Goal: Task Accomplishment & Management: Manage account settings

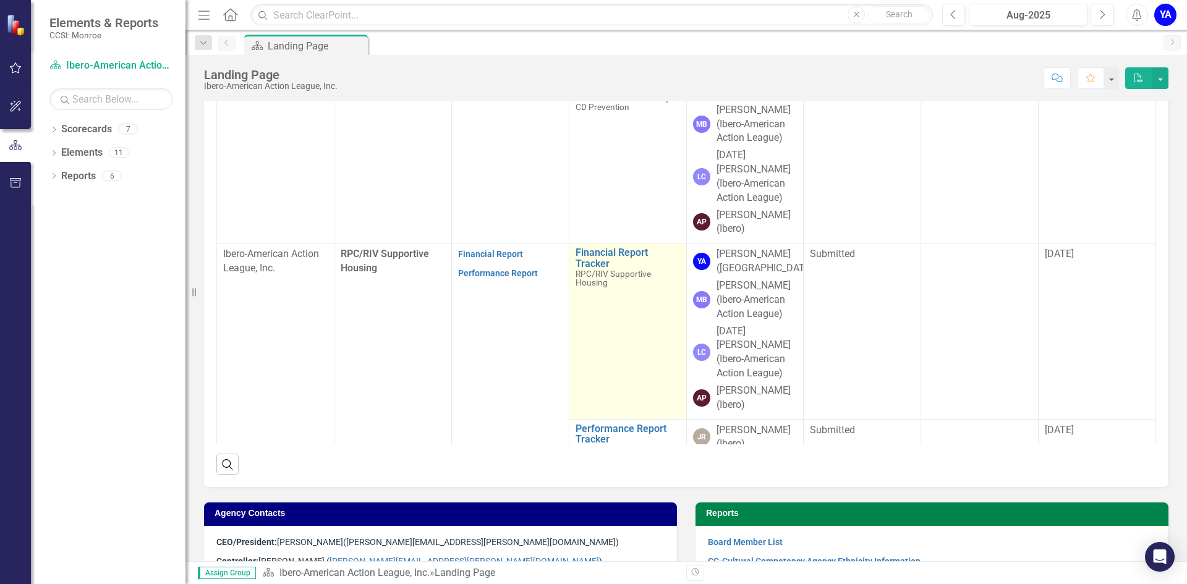
scroll to position [302, 0]
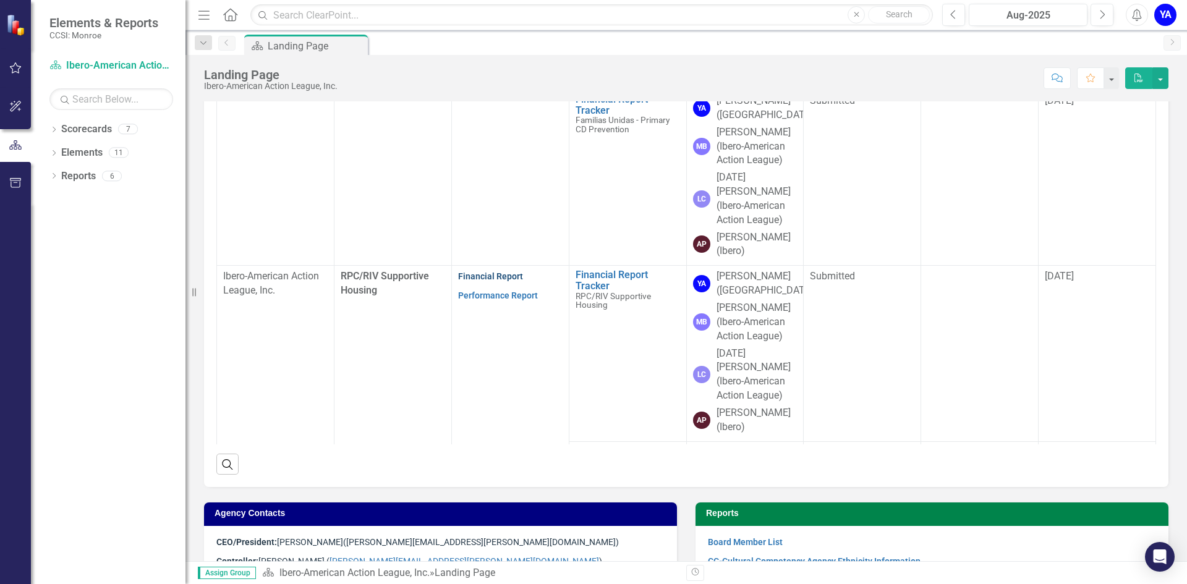
click at [494, 271] on link "Financial Report" at bounding box center [490, 276] width 65 height 10
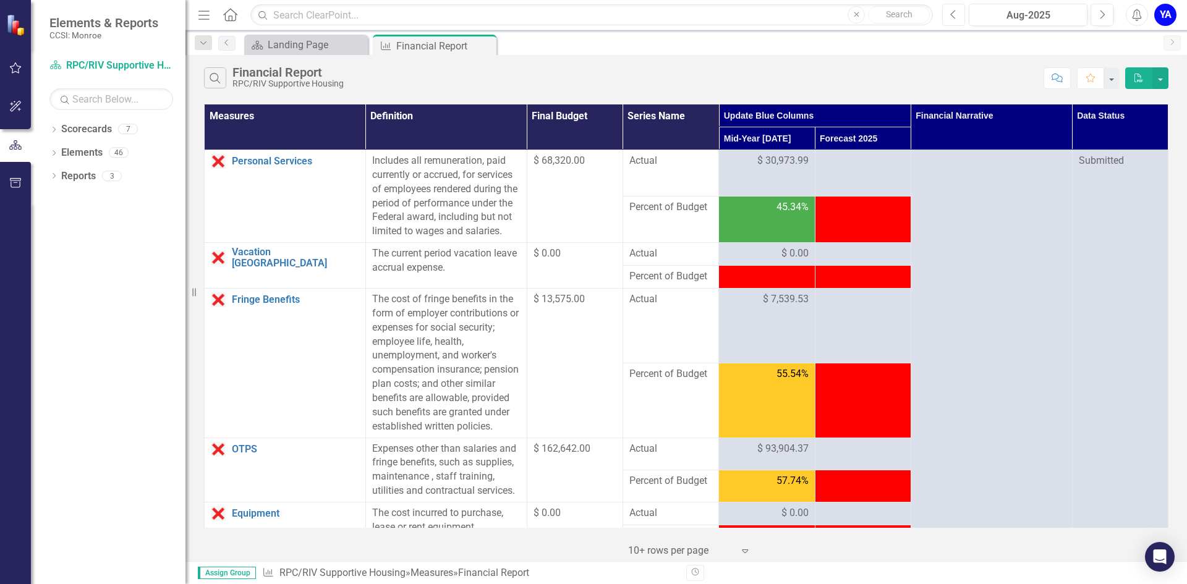
click at [955, 12] on icon "Previous" at bounding box center [953, 14] width 7 height 11
click at [770, 164] on span "$ 30,973.99" at bounding box center [782, 161] width 51 height 14
click at [769, 160] on span "$ 30,973.99" at bounding box center [782, 161] width 51 height 14
click at [757, 161] on span "$ 30,973.99" at bounding box center [782, 161] width 51 height 14
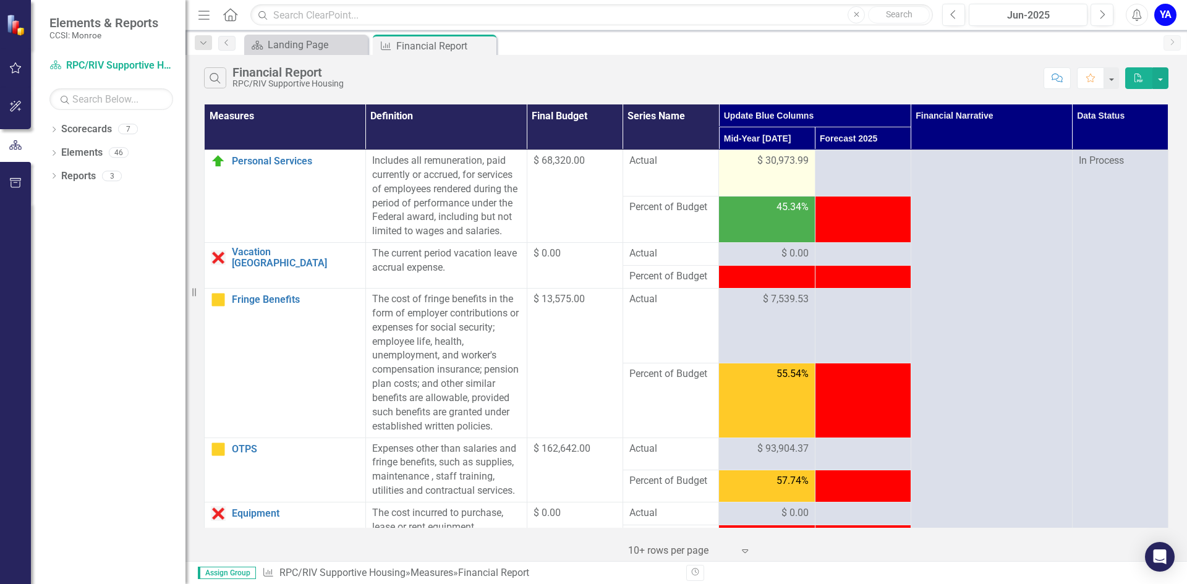
click at [794, 166] on span "$ 30,973.99" at bounding box center [782, 161] width 51 height 14
click at [779, 166] on span "$ 30,973.99" at bounding box center [782, 161] width 51 height 14
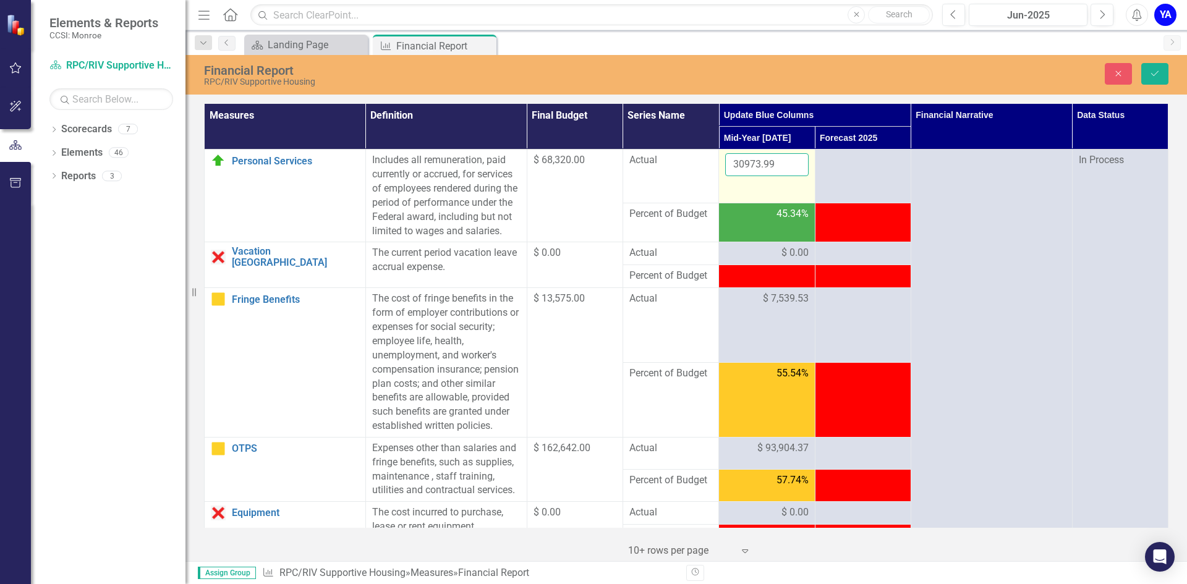
click at [780, 161] on input "30973.99" at bounding box center [766, 164] width 83 height 23
click at [1152, 72] on icon "Save" at bounding box center [1154, 73] width 11 height 9
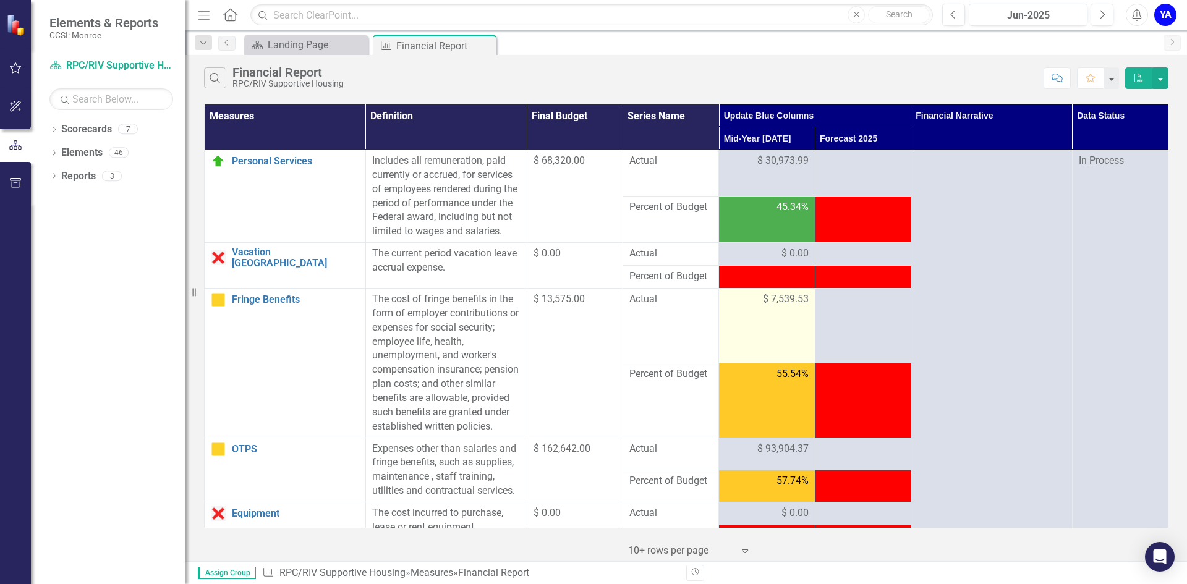
click at [774, 307] on span "$ 7,539.53" at bounding box center [786, 299] width 46 height 14
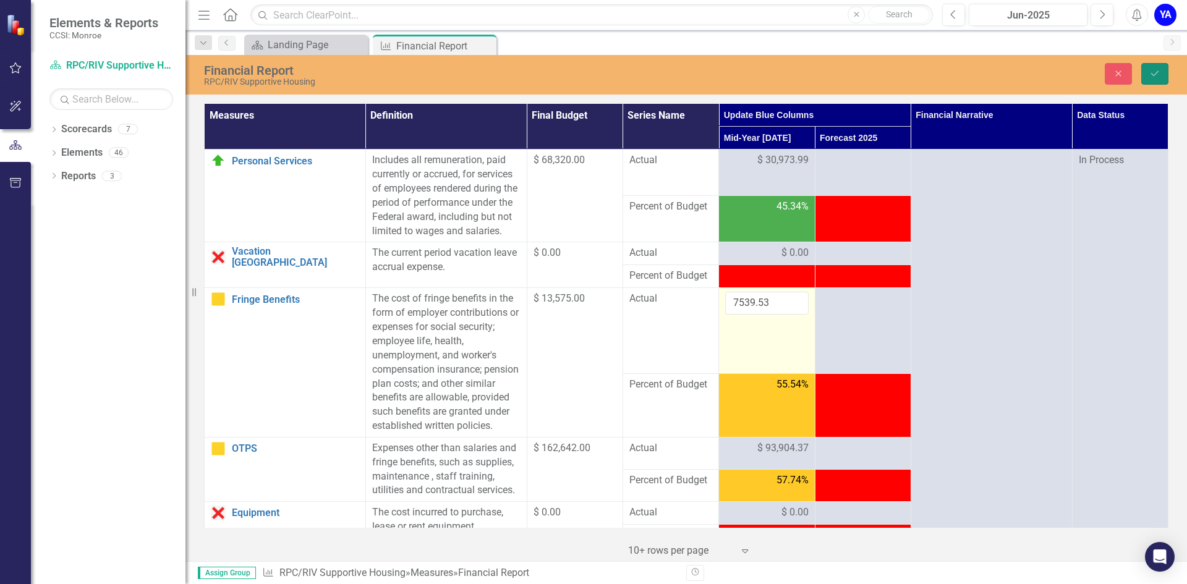
click at [1153, 67] on button "Save" at bounding box center [1154, 74] width 27 height 22
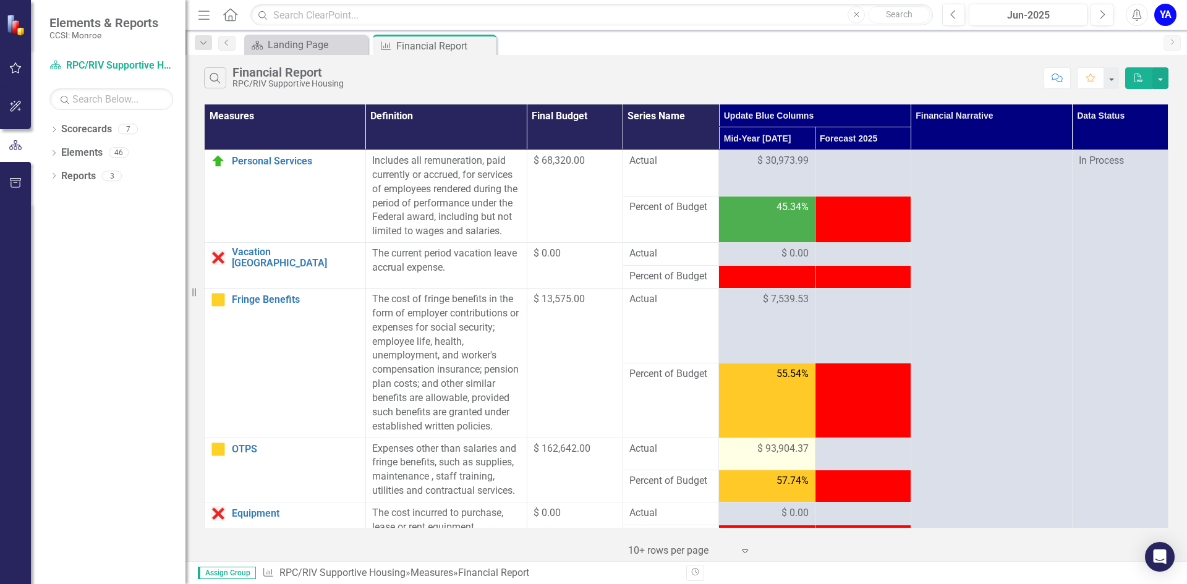
click at [748, 469] on td "$ 93,904.37" at bounding box center [767, 454] width 96 height 32
click at [748, 456] on div "$ 93,904.37" at bounding box center [766, 449] width 83 height 14
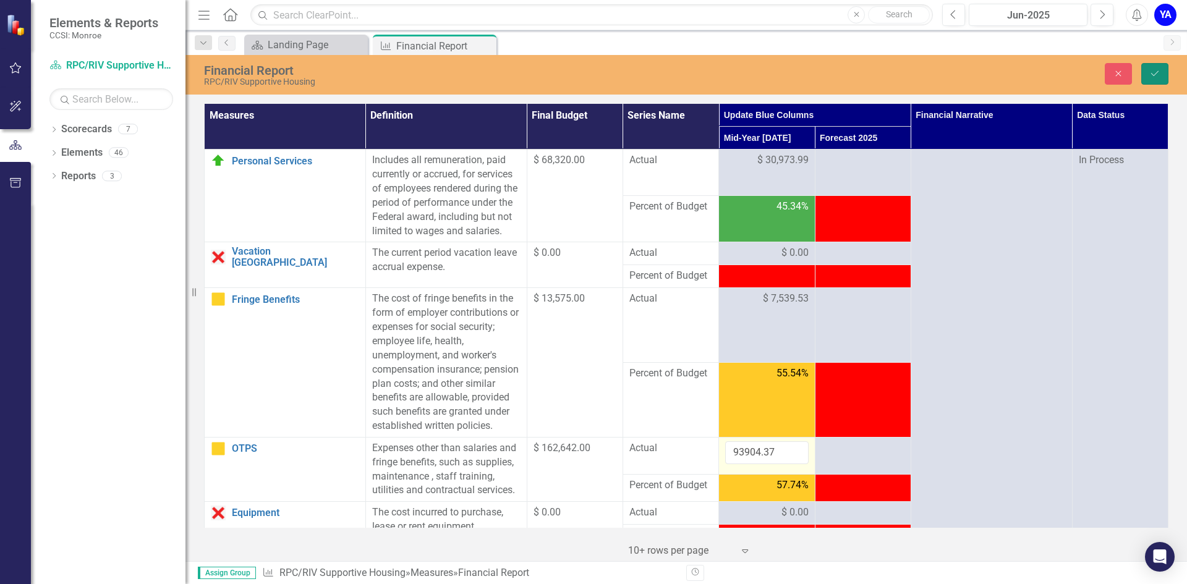
click at [1154, 69] on icon "Save" at bounding box center [1154, 73] width 11 height 9
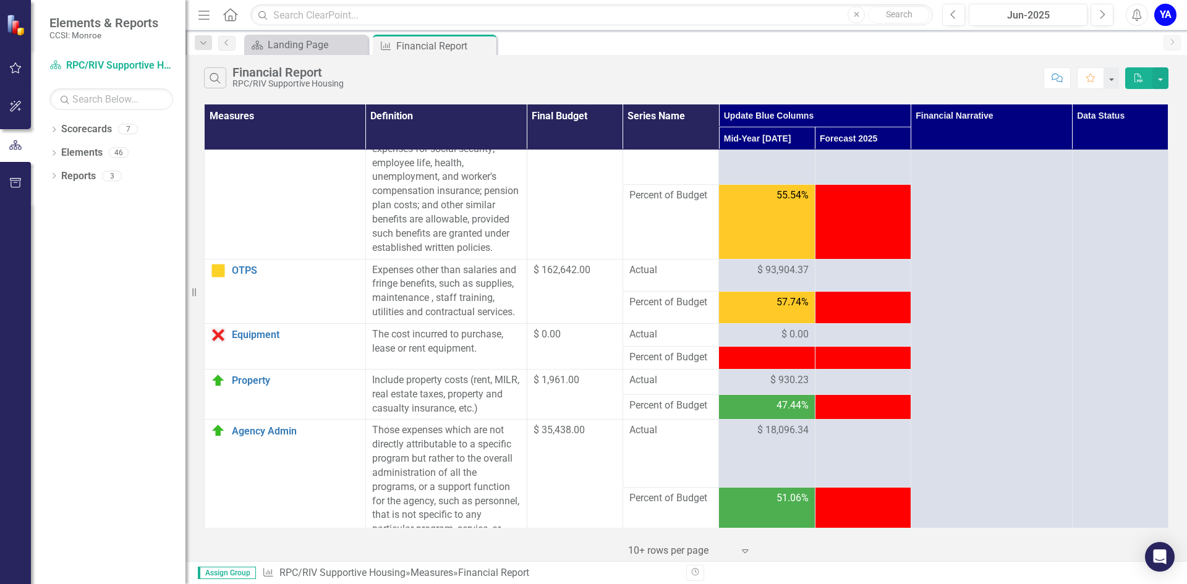
scroll to position [185, 0]
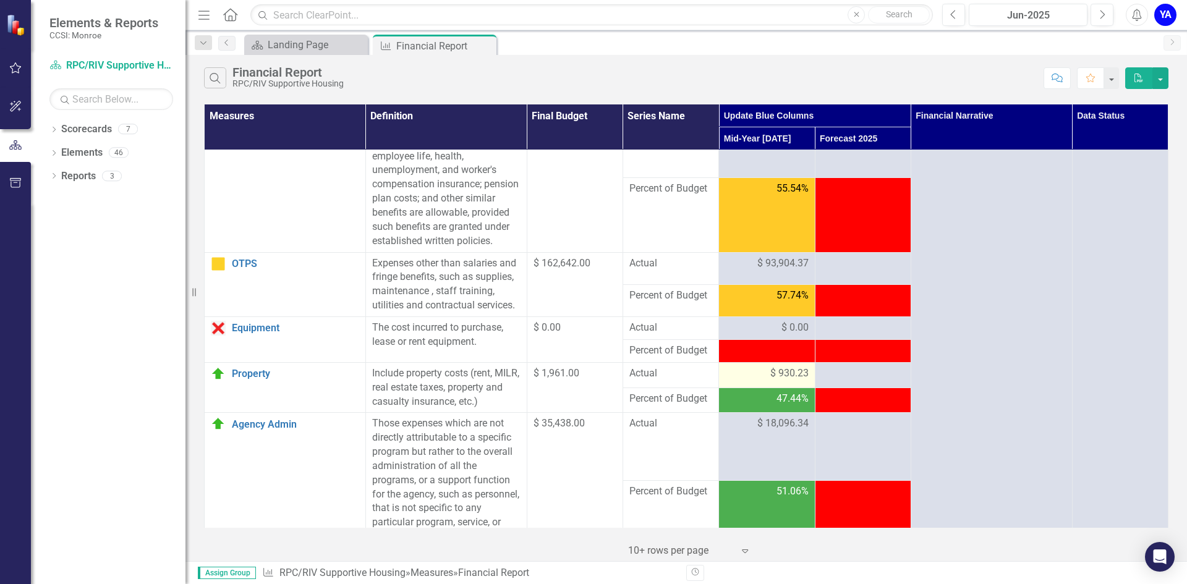
click at [773, 381] on span "$ 930.23" at bounding box center [789, 374] width 38 height 14
click at [757, 381] on div "$ 930.23" at bounding box center [766, 374] width 83 height 14
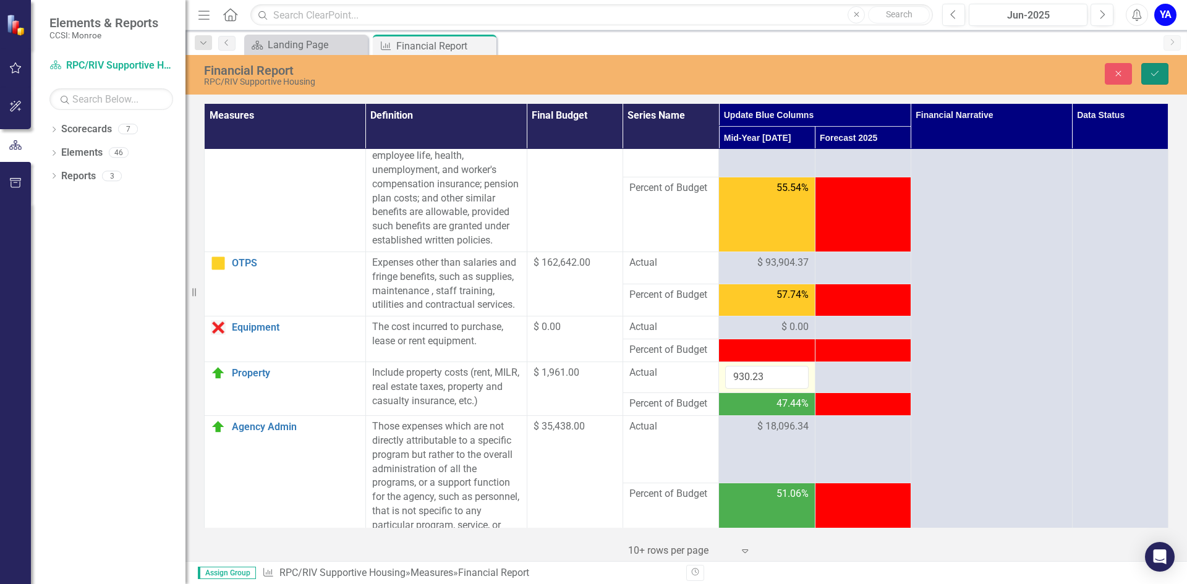
click at [1155, 75] on icon "submit" at bounding box center [1154, 73] width 7 height 5
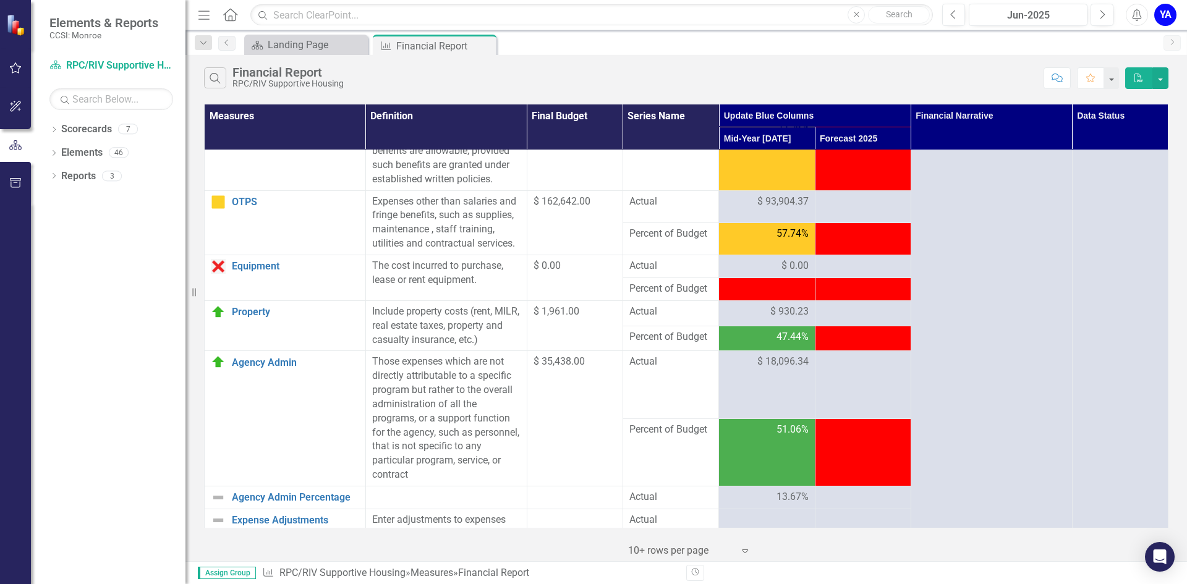
scroll to position [309, 0]
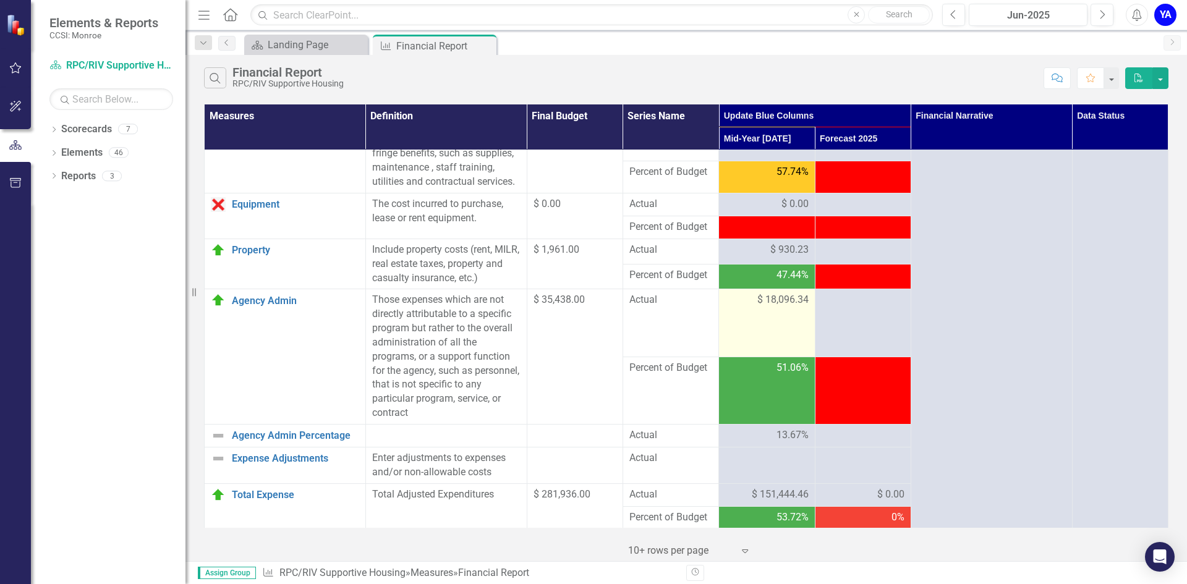
click at [767, 307] on span "$ 18,096.34" at bounding box center [782, 300] width 51 height 14
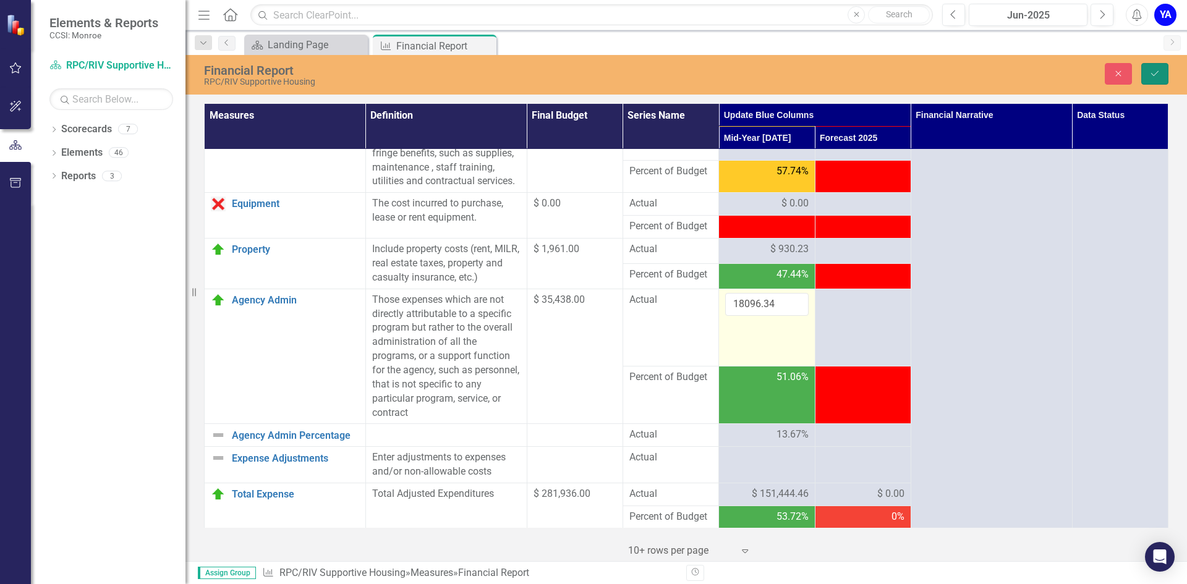
click at [1158, 67] on button "Save" at bounding box center [1154, 74] width 27 height 22
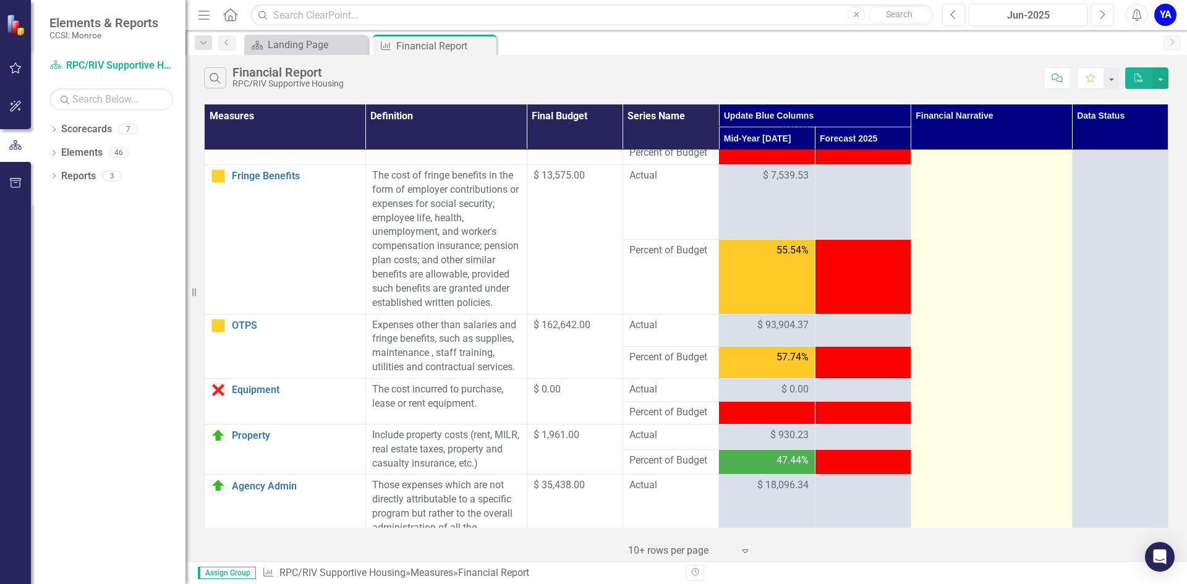
scroll to position [185, 0]
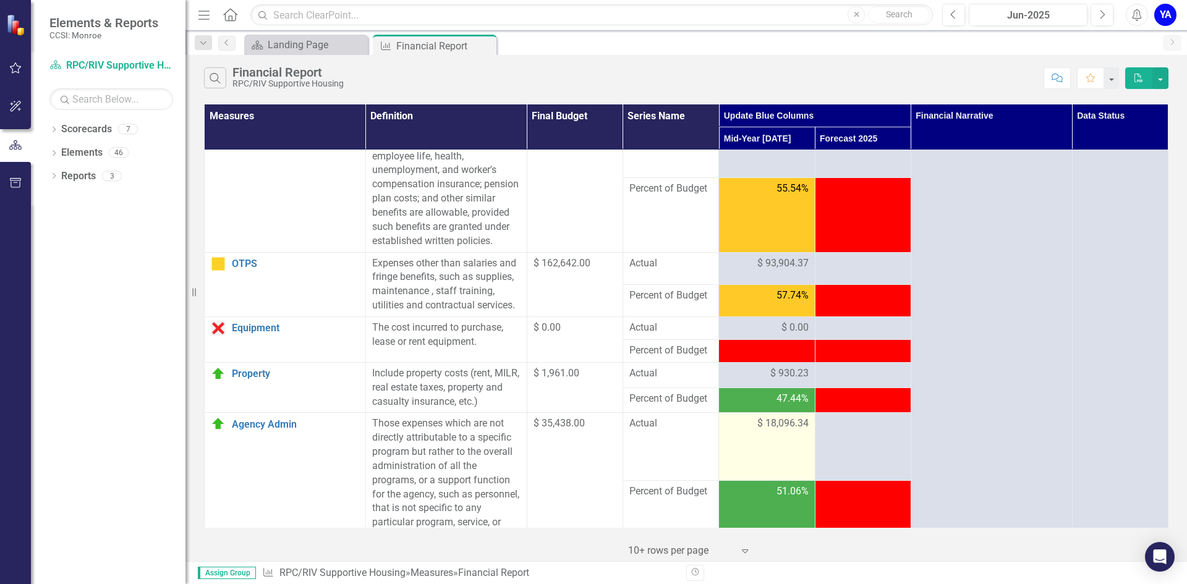
click at [746, 431] on div "$ 18,096.34" at bounding box center [766, 424] width 83 height 14
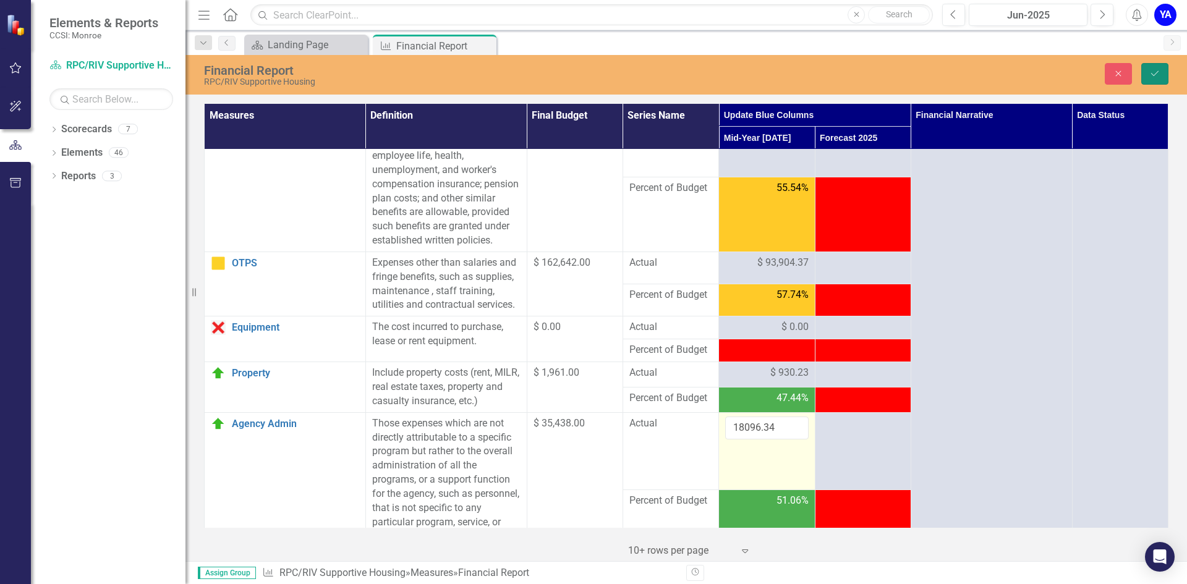
click at [1155, 74] on icon "Save" at bounding box center [1154, 73] width 11 height 9
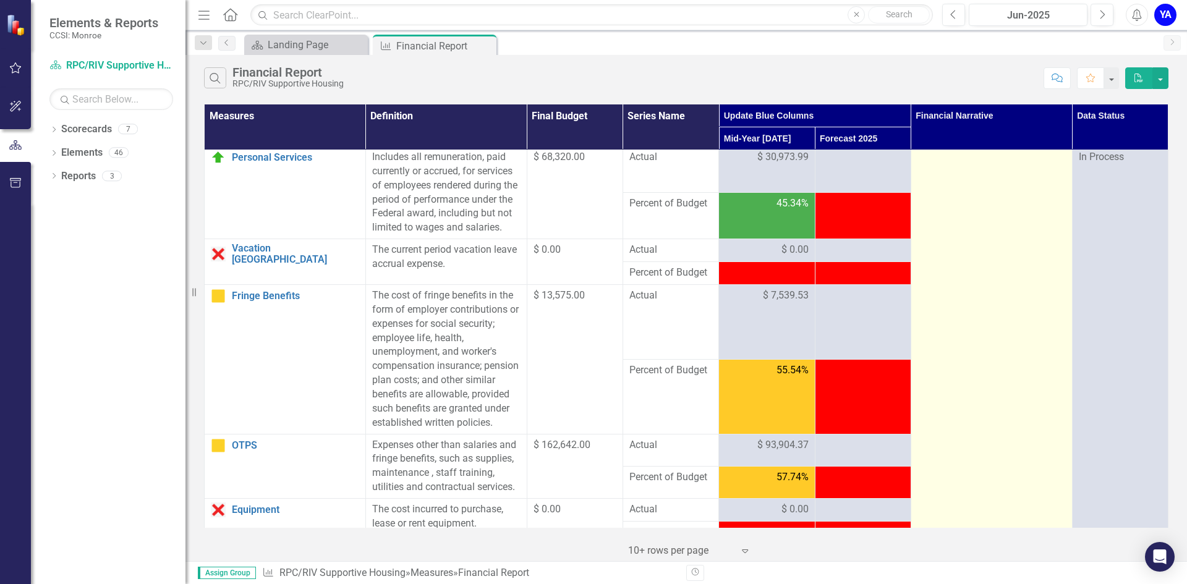
scroll to position [0, 0]
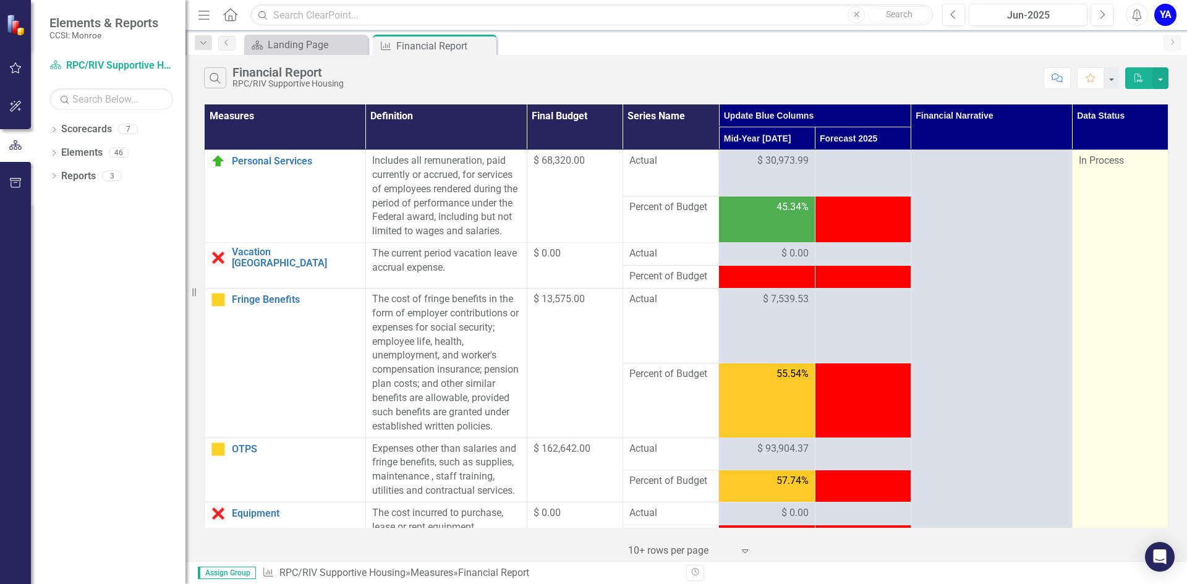
click at [1107, 160] on span "In Process" at bounding box center [1101, 161] width 45 height 12
click at [1079, 160] on span "In Process" at bounding box center [1101, 161] width 45 height 12
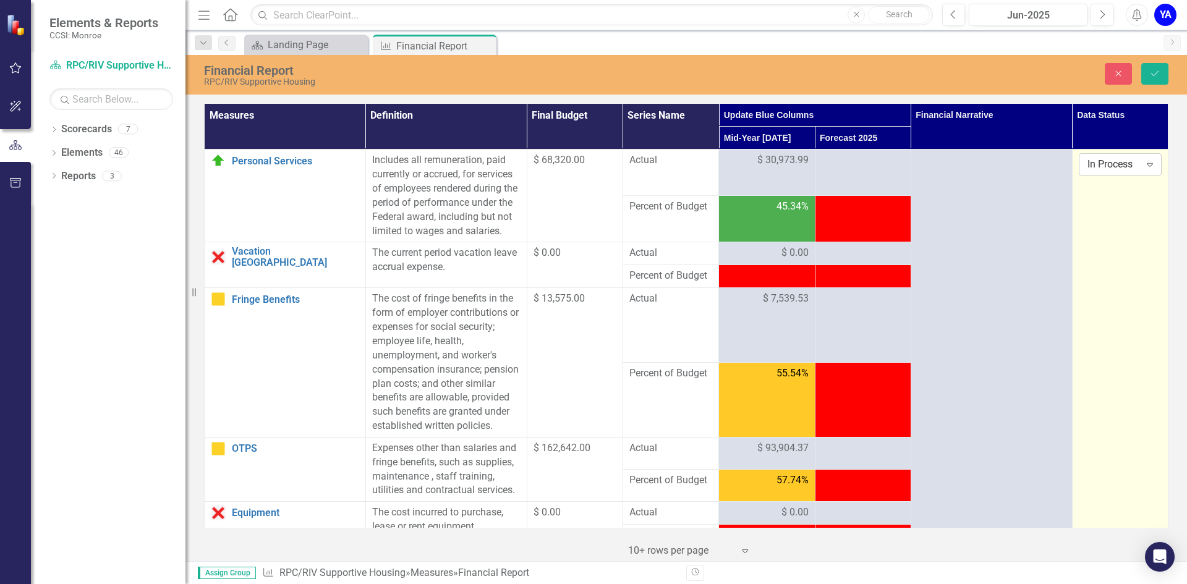
click at [1144, 165] on icon "Expand" at bounding box center [1150, 165] width 12 height 10
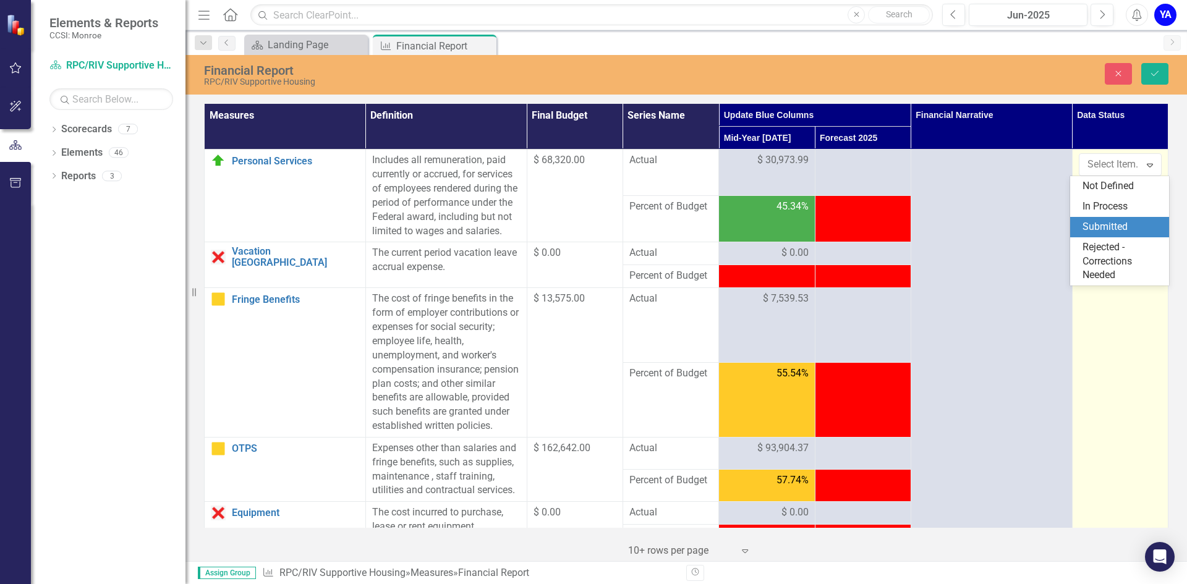
click at [1106, 222] on div "Submitted" at bounding box center [1122, 227] width 79 height 14
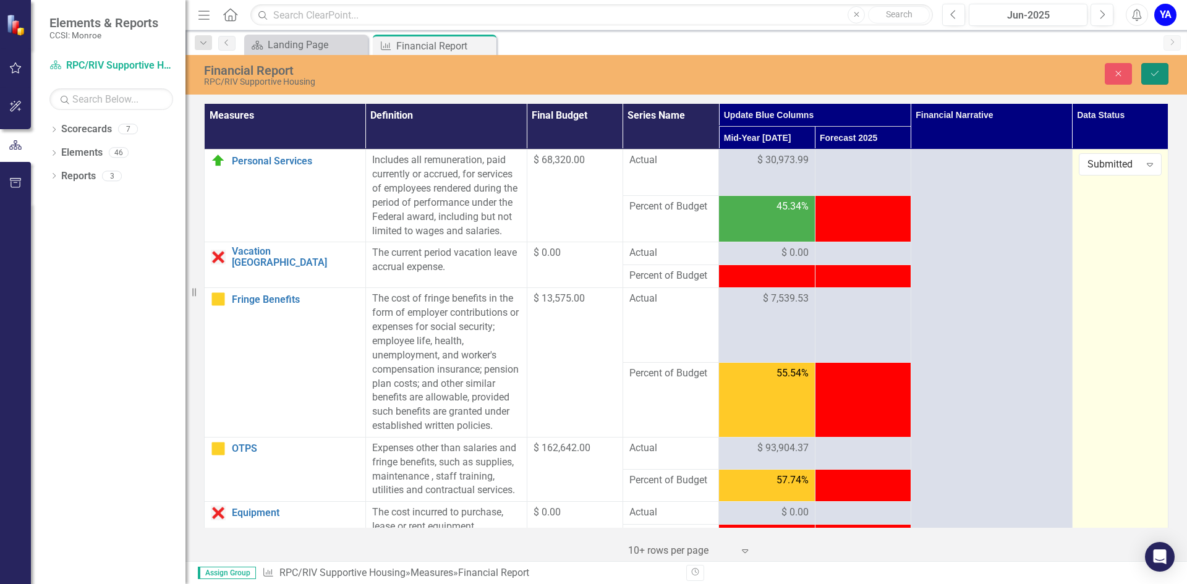
click at [1154, 72] on icon "Save" at bounding box center [1154, 73] width 11 height 9
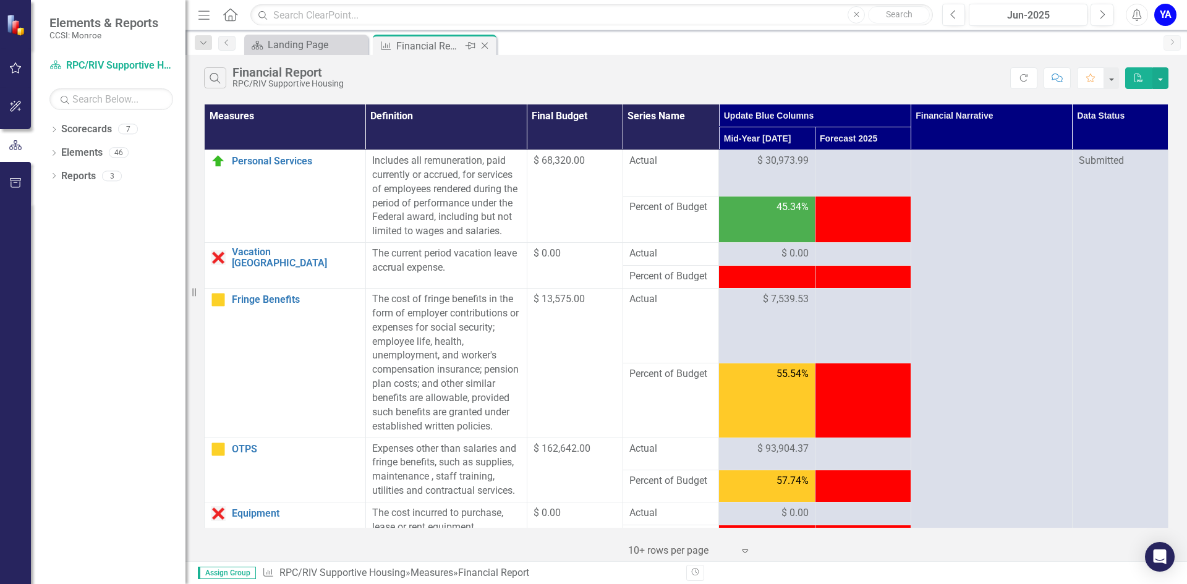
click at [487, 45] on icon "Close" at bounding box center [485, 46] width 12 height 10
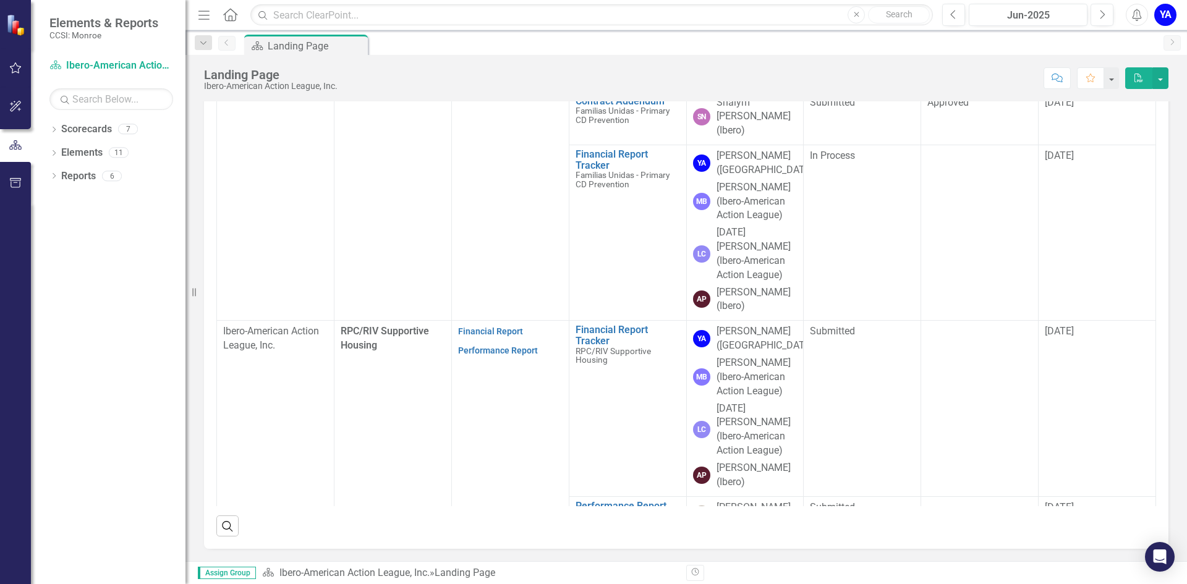
scroll to position [302, 0]
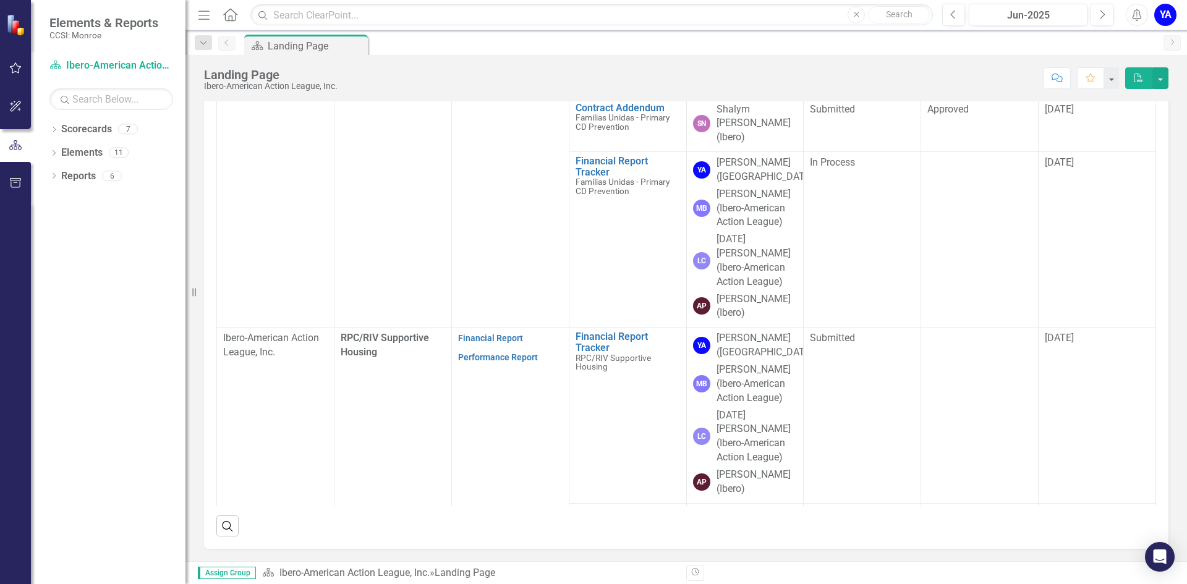
click at [501, 558] on link "Financial Report" at bounding box center [490, 563] width 65 height 10
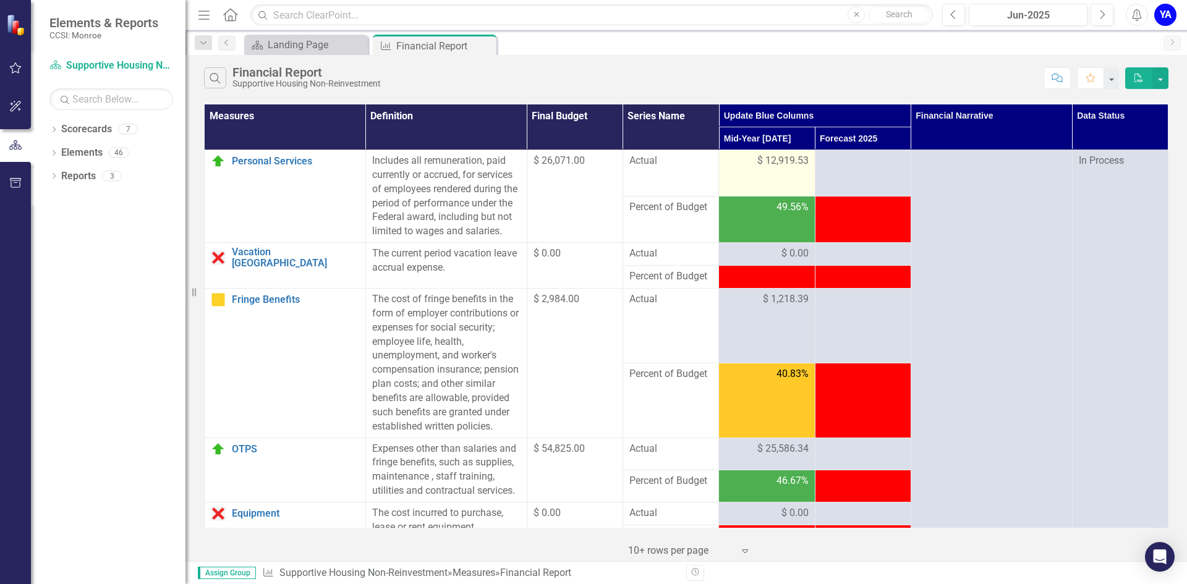
click at [757, 164] on span "$ 12,919.53" at bounding box center [782, 161] width 51 height 14
click at [757, 161] on span "$ 12,919.53" at bounding box center [782, 161] width 51 height 14
drag, startPoint x: 762, startPoint y: 160, endPoint x: 801, endPoint y: 166, distance: 39.4
click at [801, 166] on span "$ 12,919.53" at bounding box center [782, 161] width 51 height 14
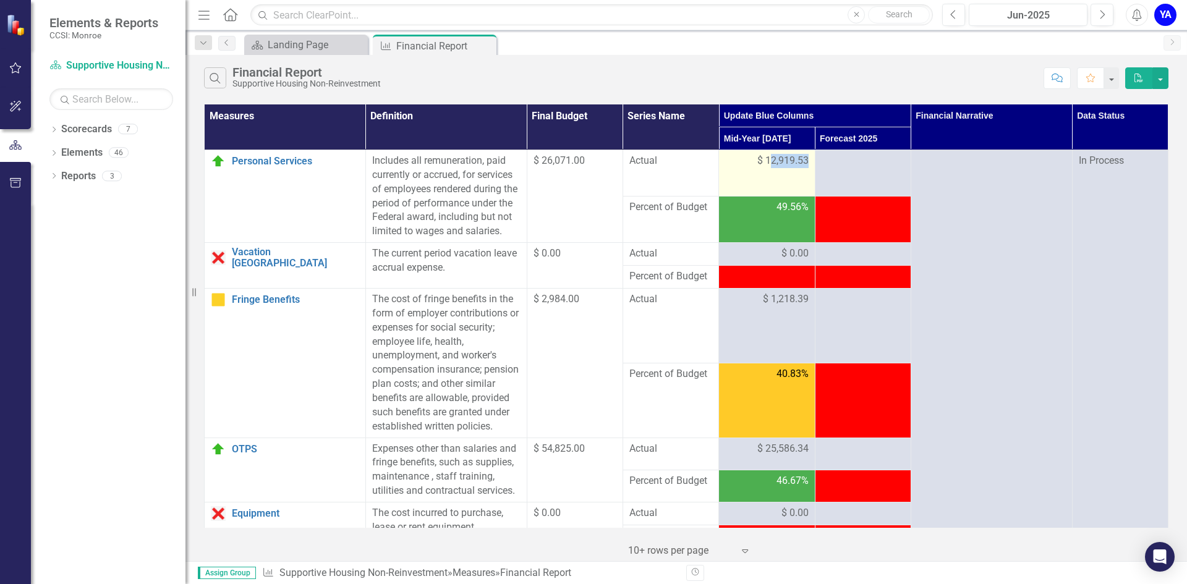
click at [775, 177] on td "$ 12,919.53" at bounding box center [767, 173] width 96 height 46
click at [763, 159] on span "$ 12,919.53" at bounding box center [782, 161] width 51 height 14
click at [757, 160] on span "$ 12,919.53" at bounding box center [782, 161] width 51 height 14
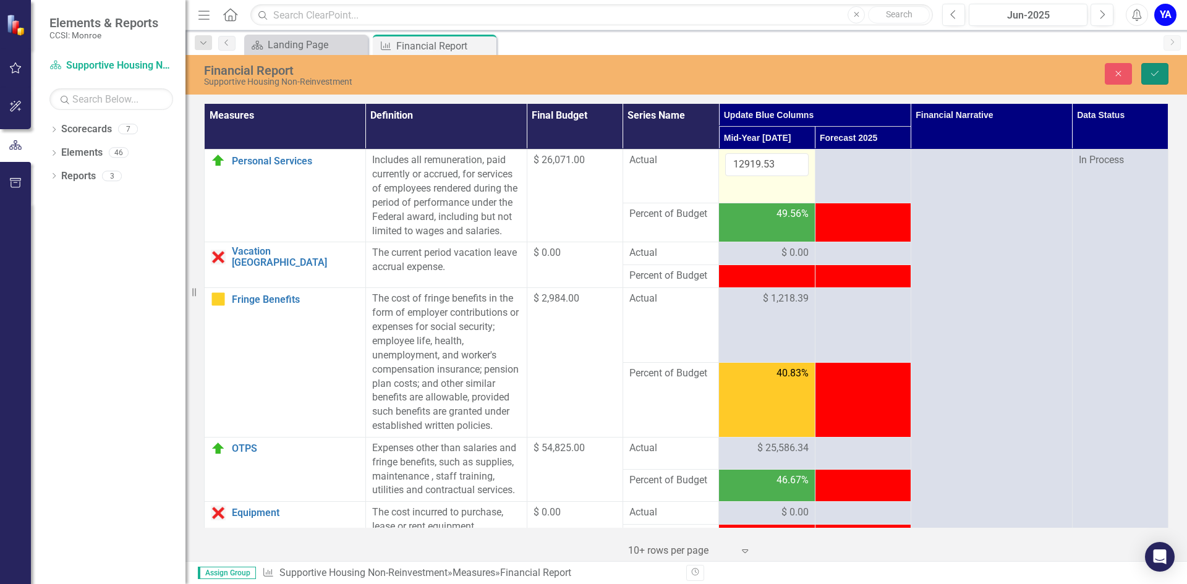
click at [1151, 70] on icon "Save" at bounding box center [1154, 73] width 11 height 9
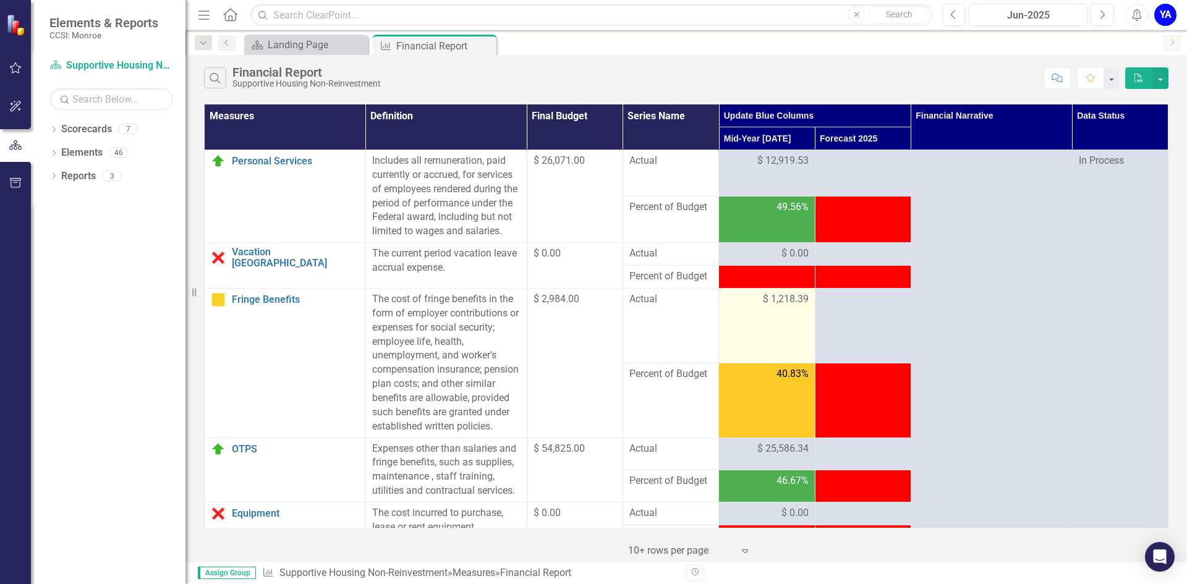
click at [782, 307] on span "$ 1,218.39" at bounding box center [786, 299] width 46 height 14
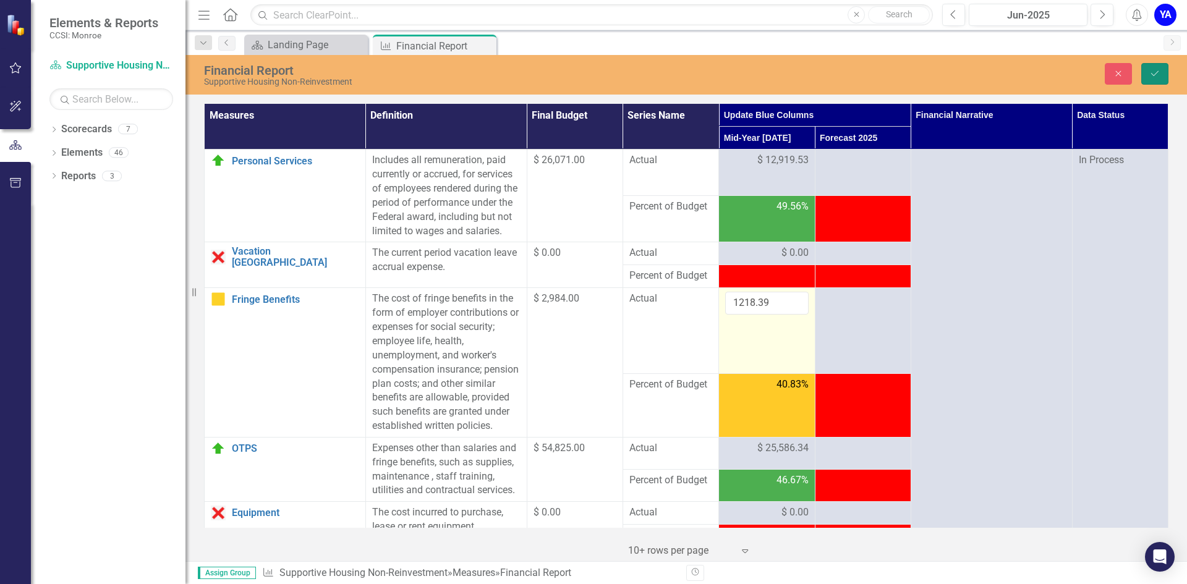
click at [1152, 74] on icon "submit" at bounding box center [1154, 73] width 7 height 5
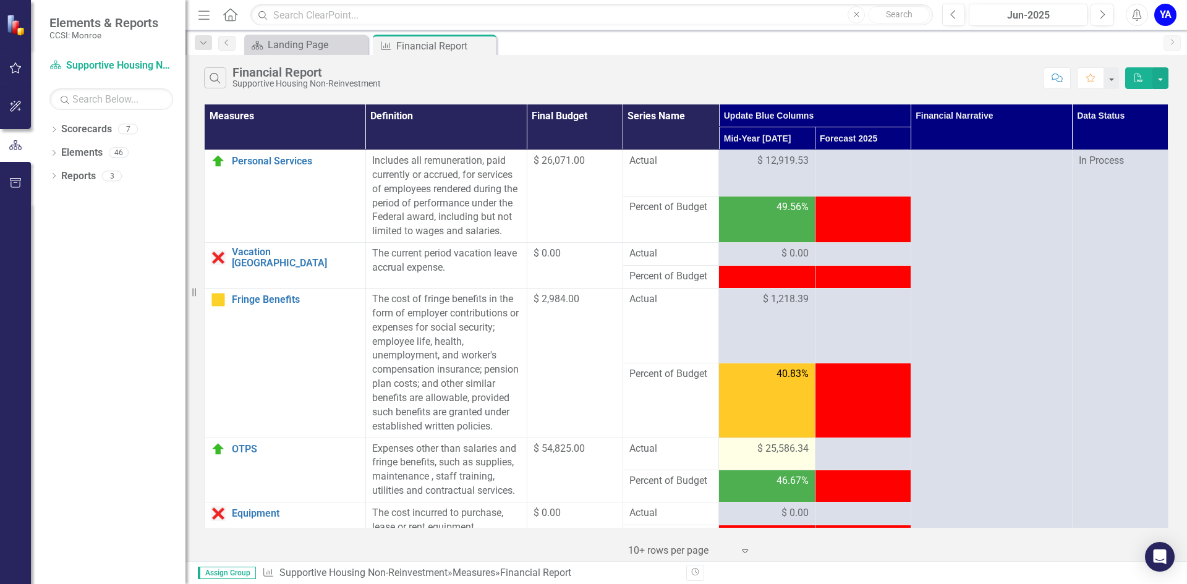
click at [770, 456] on span "$ 25,586.34" at bounding box center [782, 449] width 51 height 14
click at [749, 456] on div "$ 25,586.34" at bounding box center [766, 449] width 83 height 14
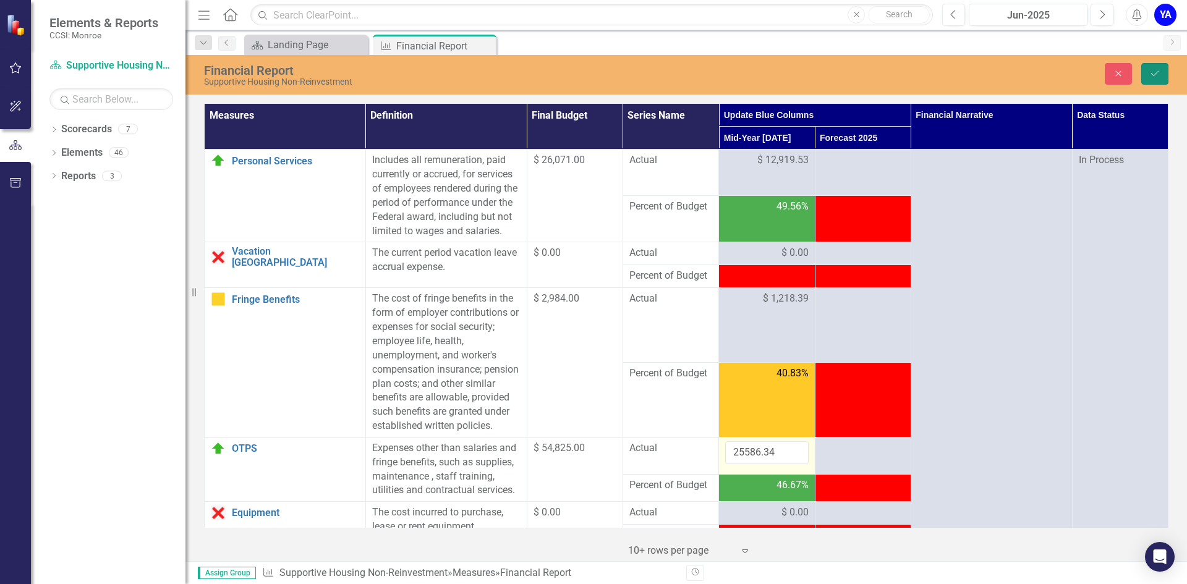
click at [1150, 70] on icon "Save" at bounding box center [1154, 73] width 11 height 9
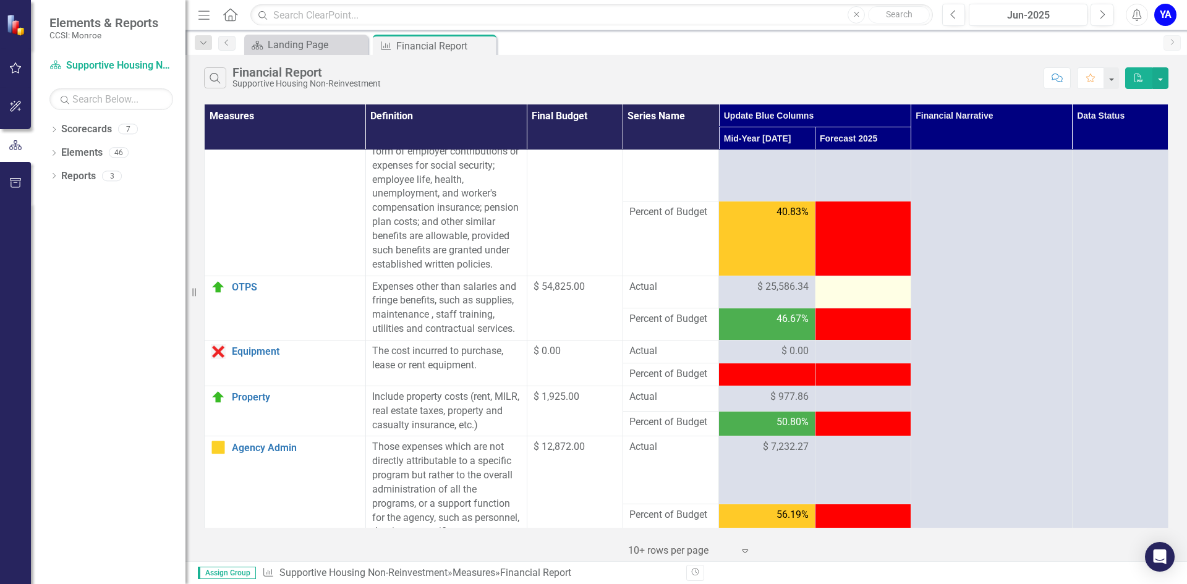
scroll to position [185, 0]
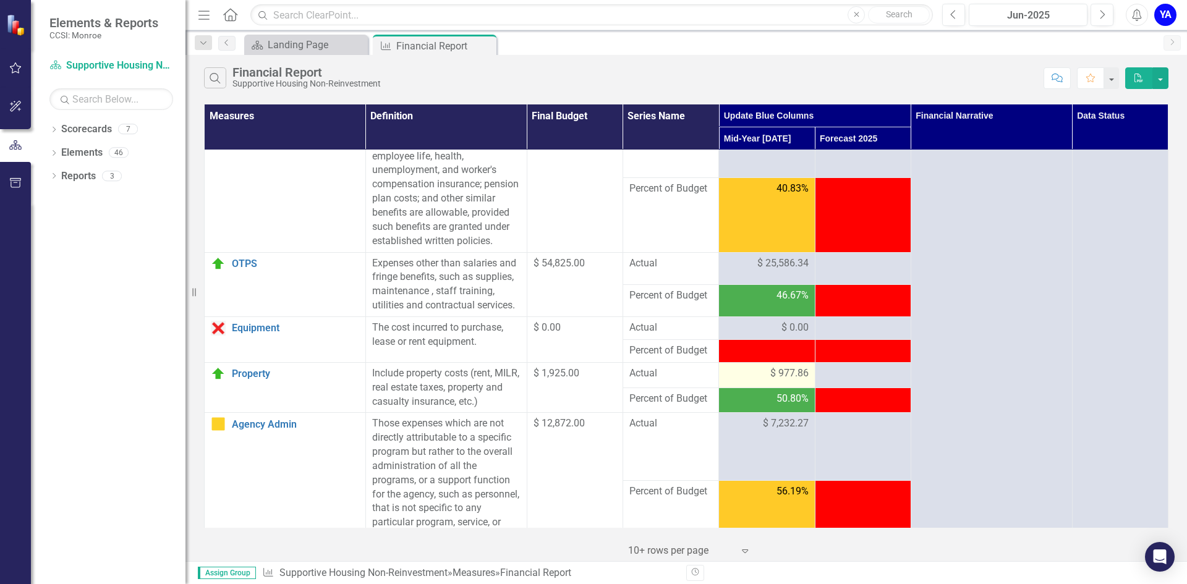
click at [762, 381] on div "$ 977.86" at bounding box center [766, 374] width 83 height 14
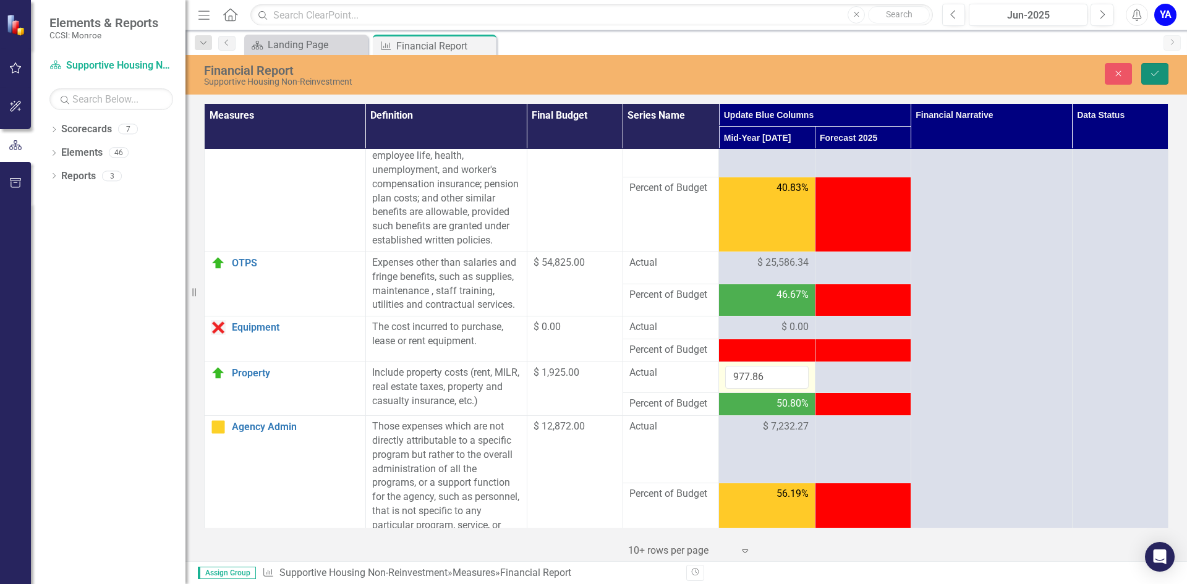
click at [1152, 71] on icon "Save" at bounding box center [1154, 73] width 11 height 9
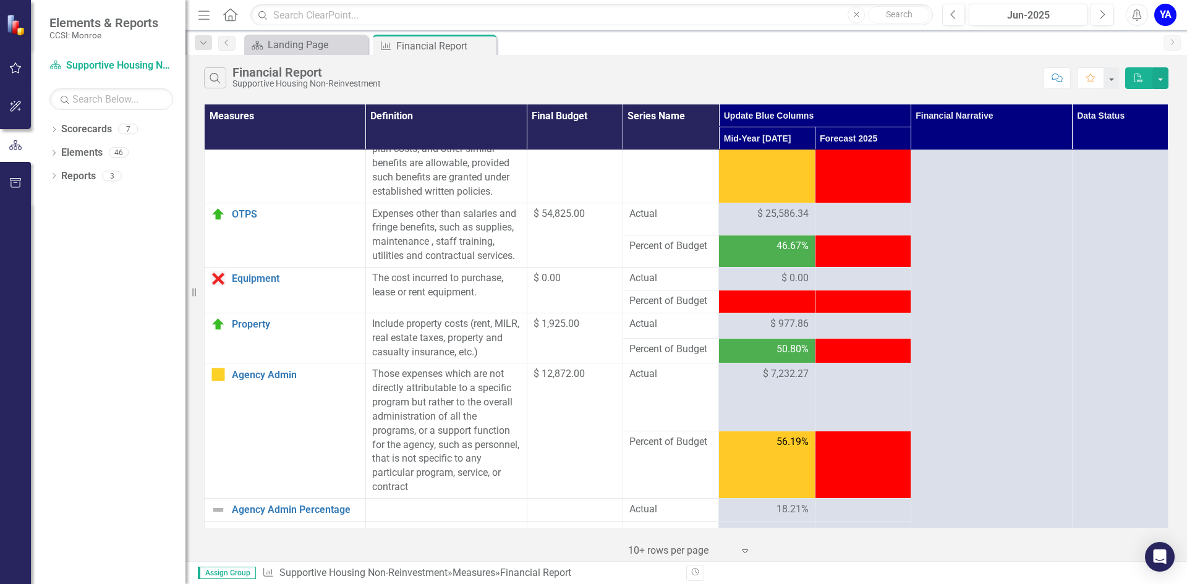
scroll to position [247, 0]
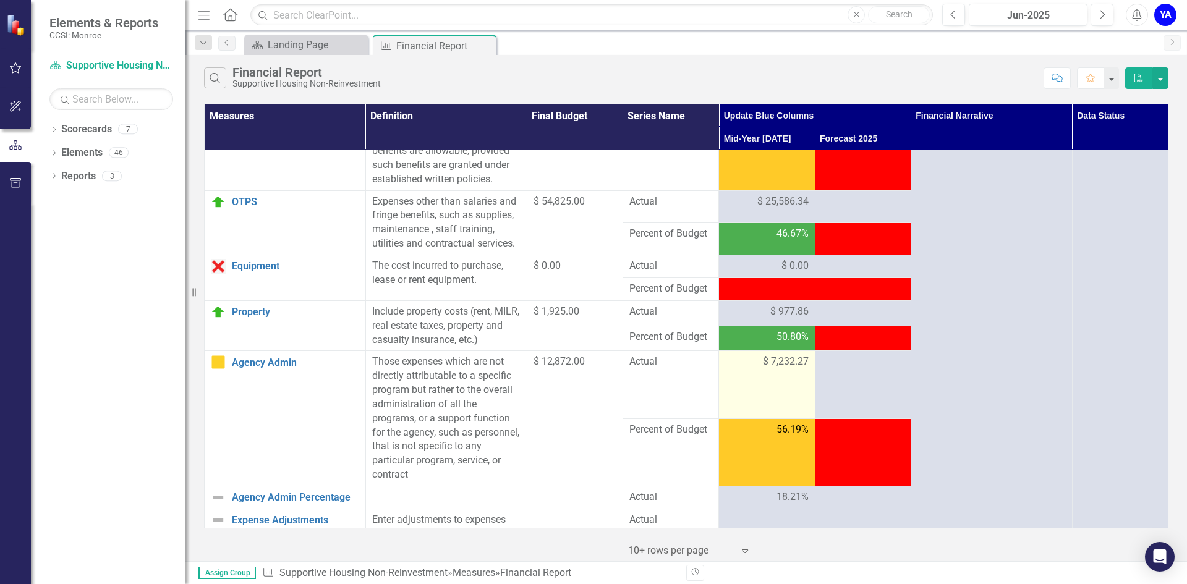
click at [762, 400] on td "$ 7,232.27" at bounding box center [767, 384] width 96 height 67
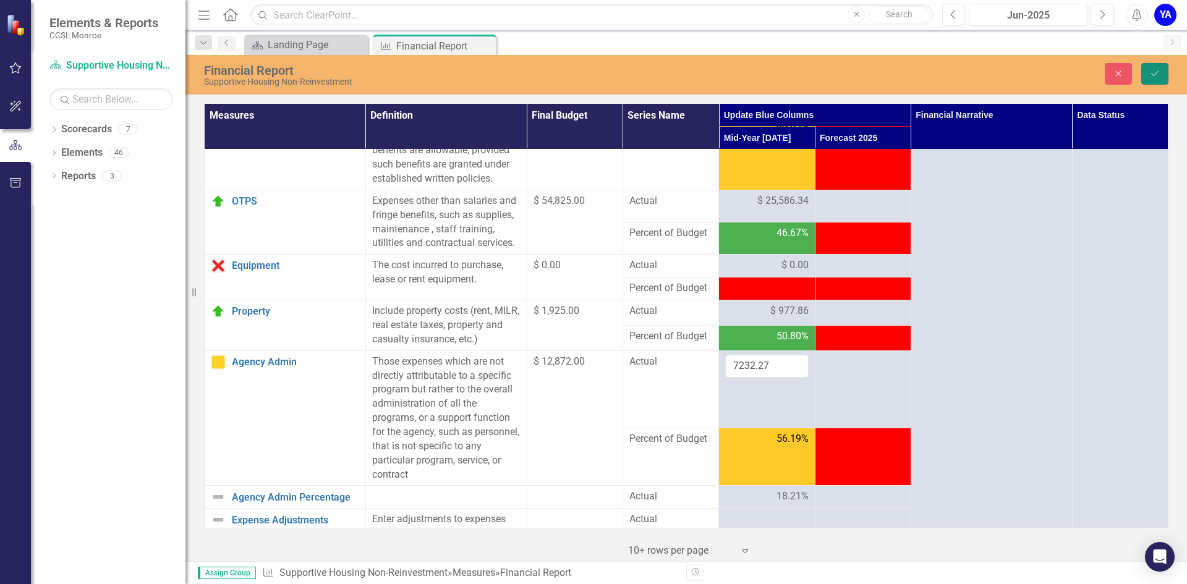
click at [1159, 69] on icon "Save" at bounding box center [1154, 73] width 11 height 9
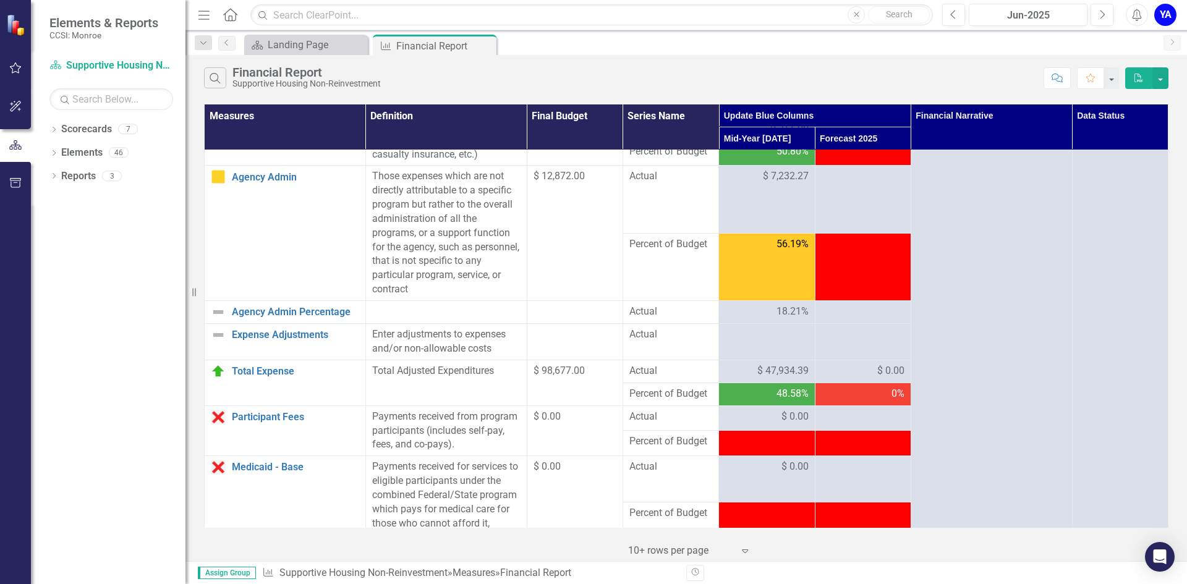
scroll to position [495, 0]
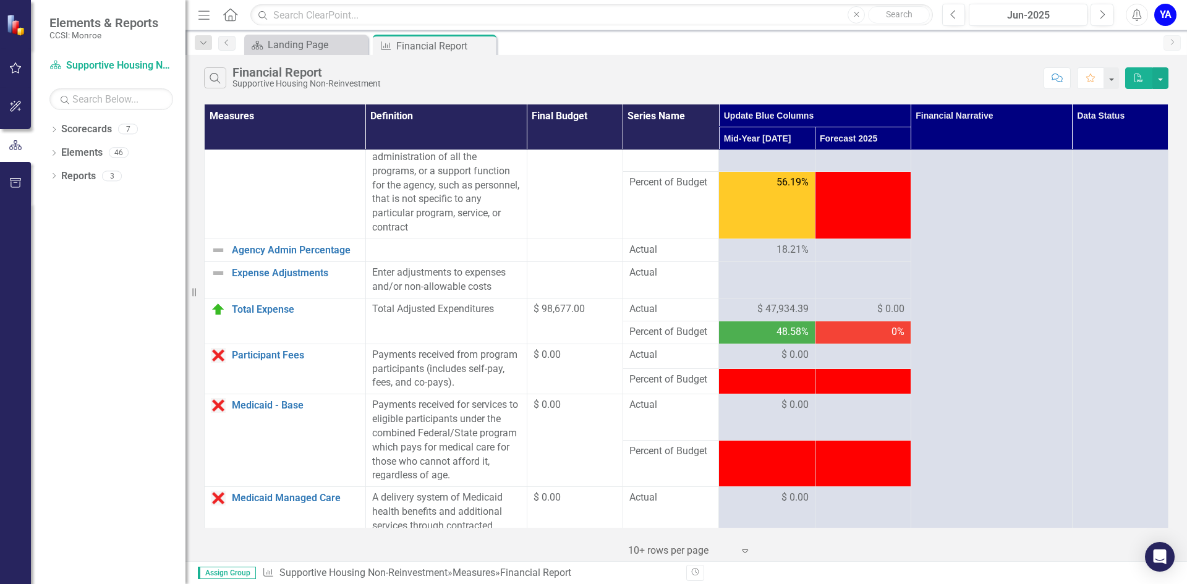
click at [730, 317] on div "$ 47,934.39" at bounding box center [766, 309] width 83 height 14
click at [729, 317] on div "$ 47,934.39" at bounding box center [766, 309] width 83 height 14
click at [771, 317] on span "$ 47,934.39" at bounding box center [782, 309] width 51 height 14
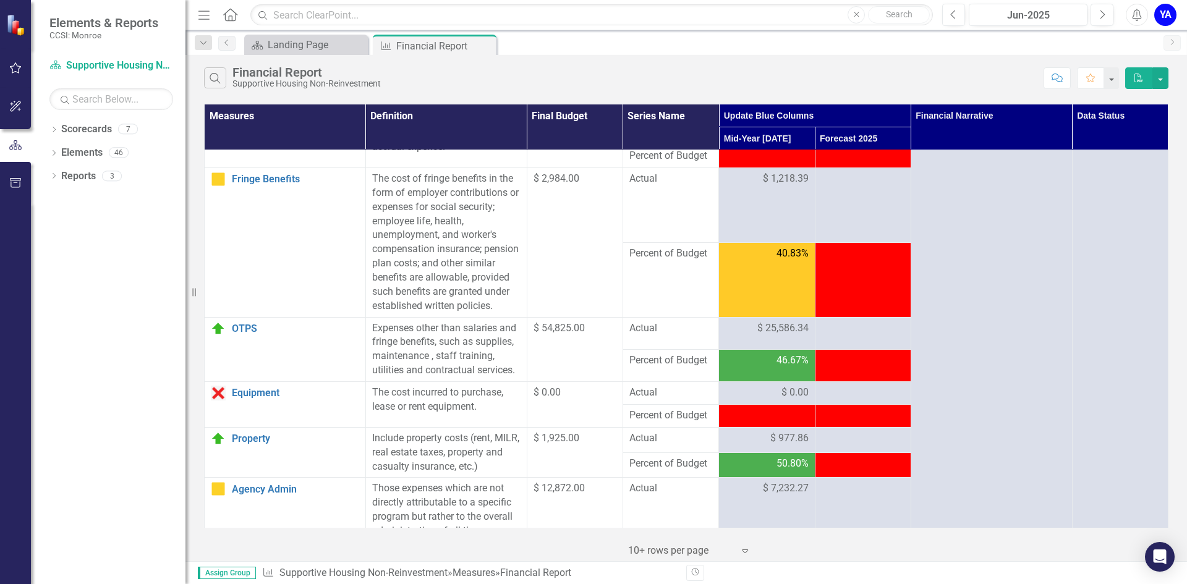
scroll to position [0, 0]
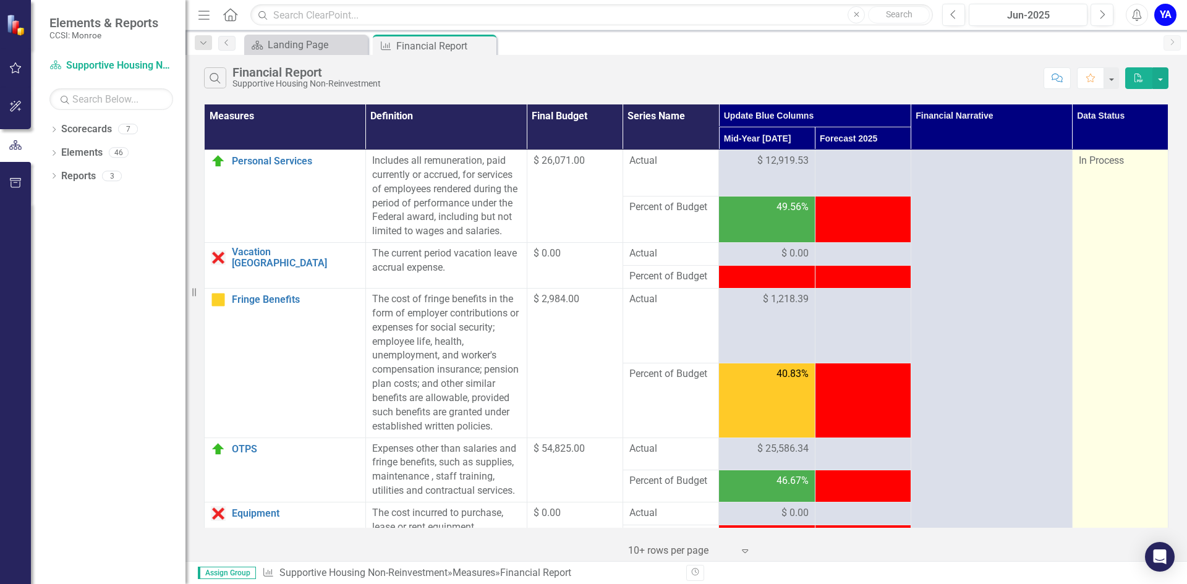
click at [1137, 164] on div "In Process" at bounding box center [1120, 161] width 83 height 14
click at [1093, 163] on span "In Process" at bounding box center [1101, 161] width 45 height 12
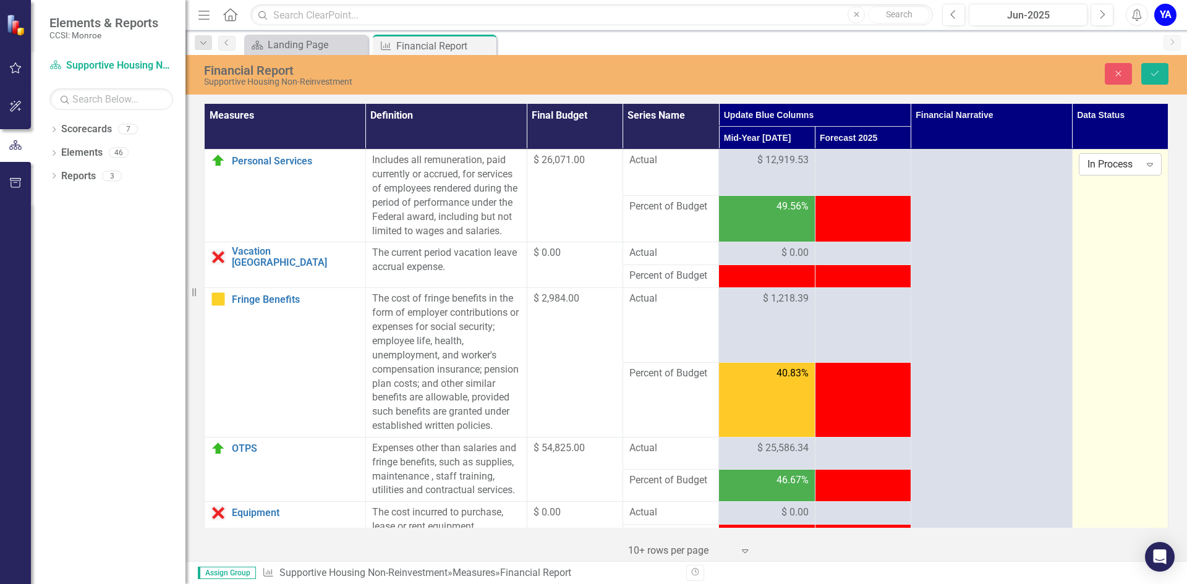
click at [1145, 164] on icon "Expand" at bounding box center [1150, 165] width 12 height 10
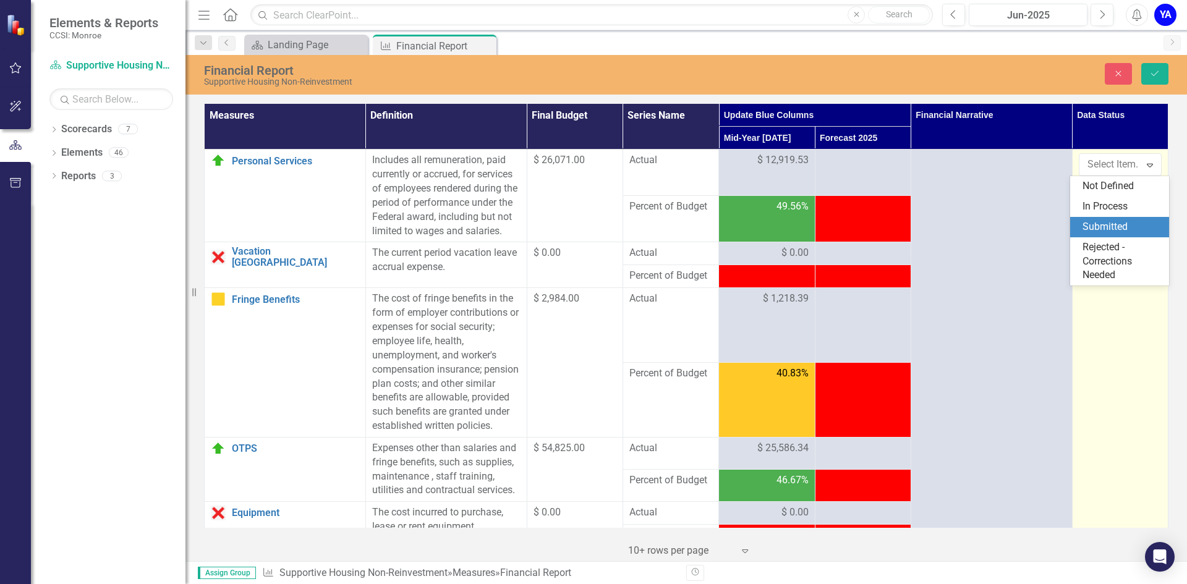
click at [1096, 225] on div "Submitted" at bounding box center [1122, 227] width 79 height 14
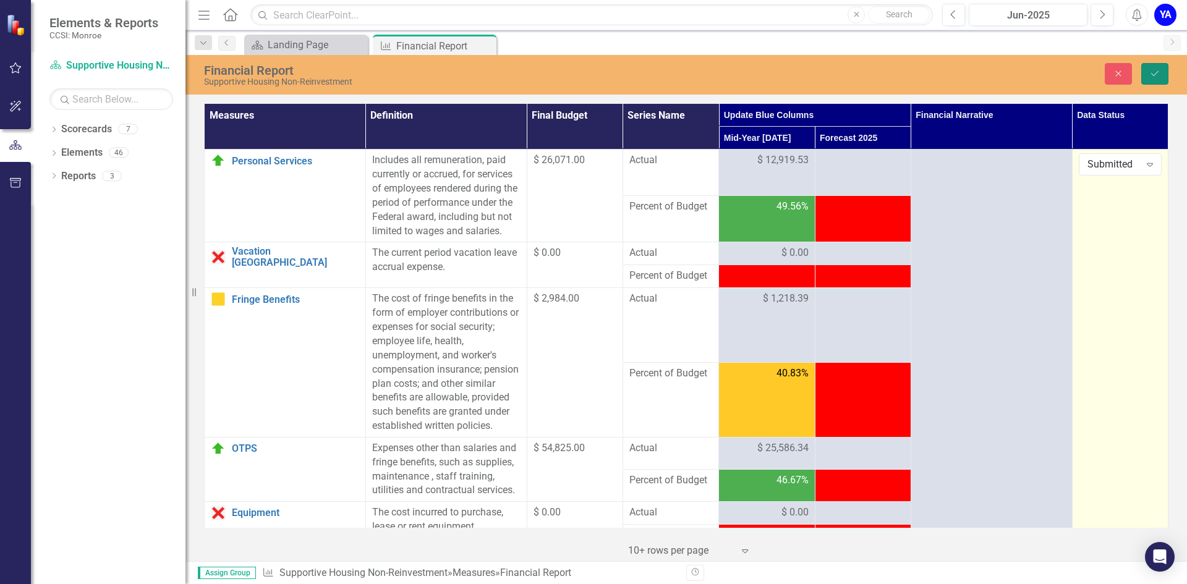
click at [1151, 72] on icon "Save" at bounding box center [1154, 73] width 11 height 9
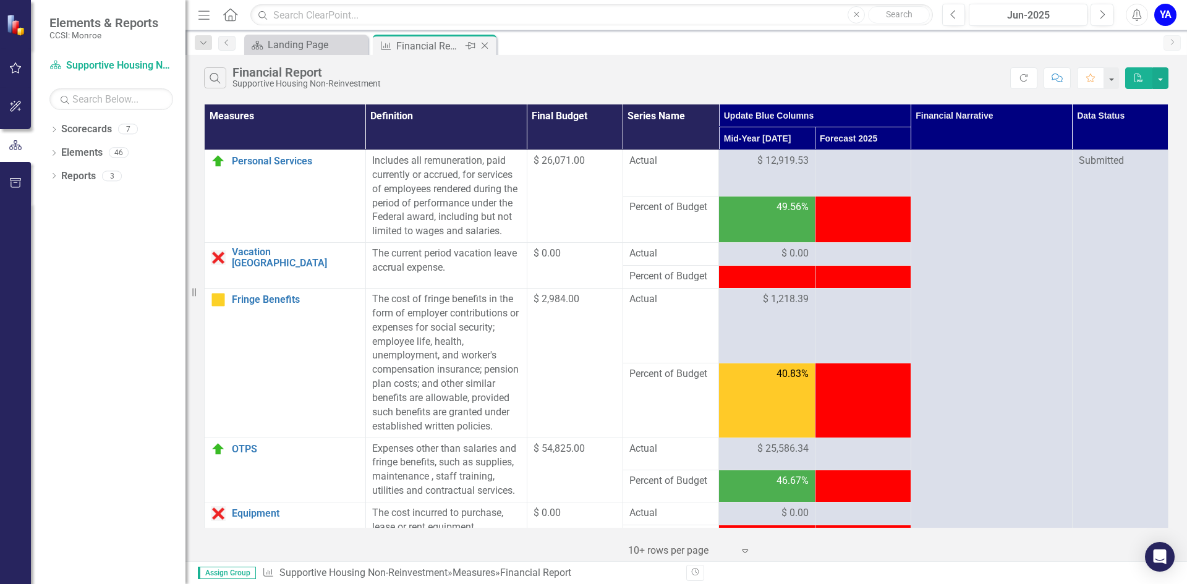
click at [484, 44] on icon "Close" at bounding box center [485, 46] width 12 height 10
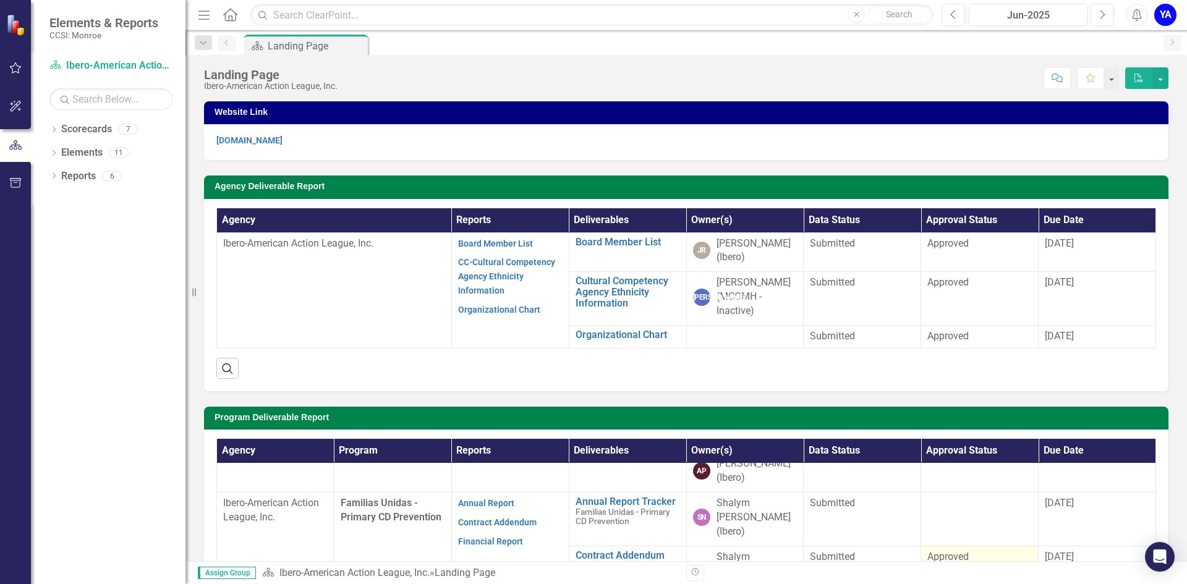
scroll to position [247, 0]
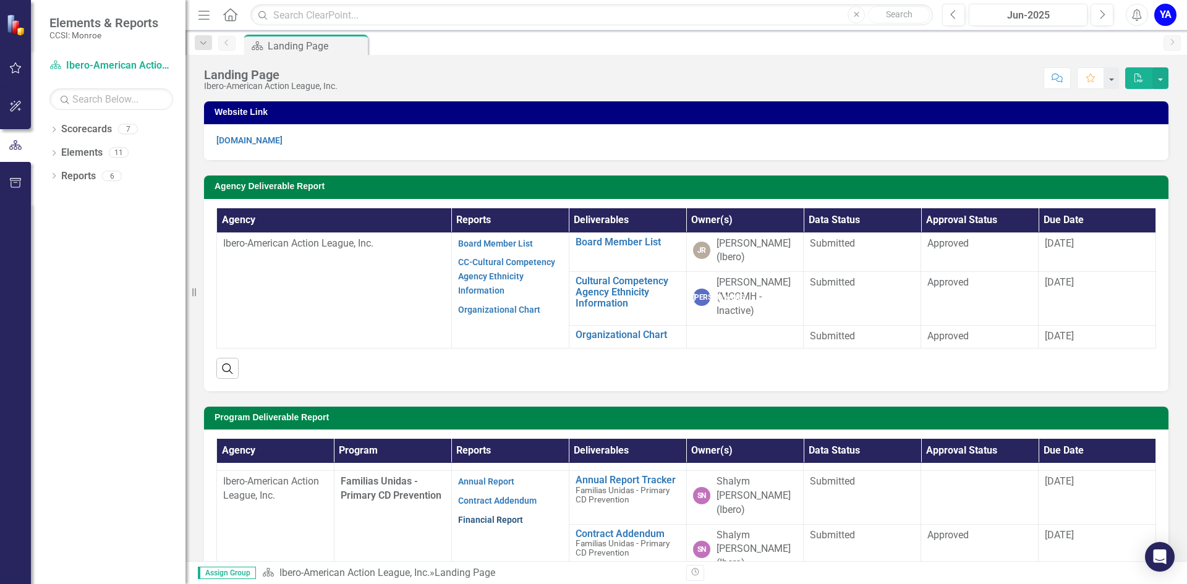
click at [468, 515] on link "Financial Report" at bounding box center [490, 520] width 65 height 10
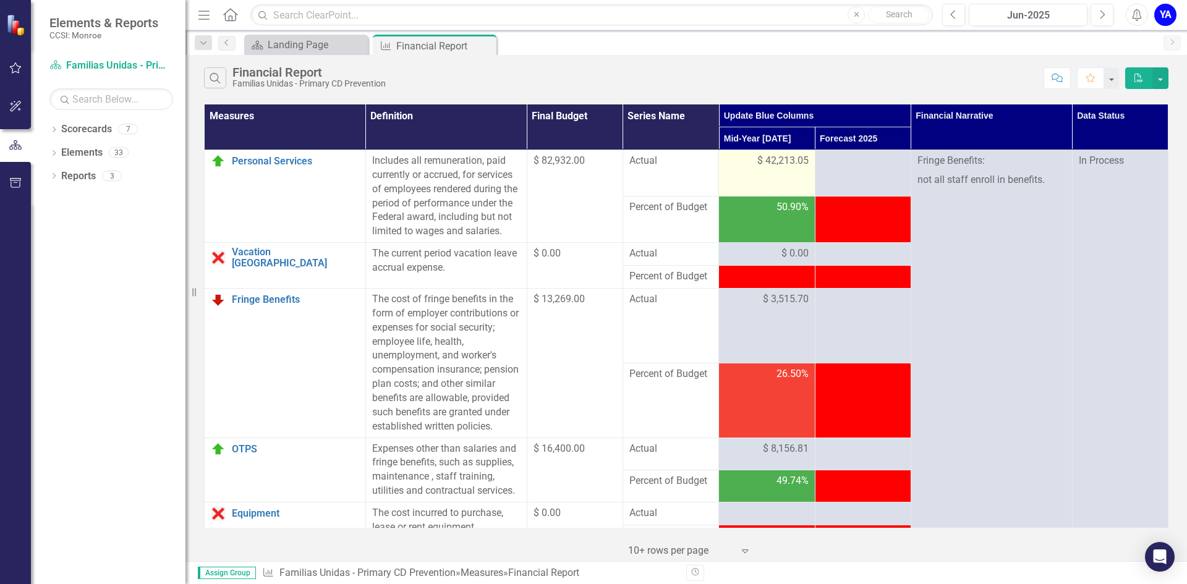
click at [762, 163] on span "$ 42,213.05" at bounding box center [782, 161] width 51 height 14
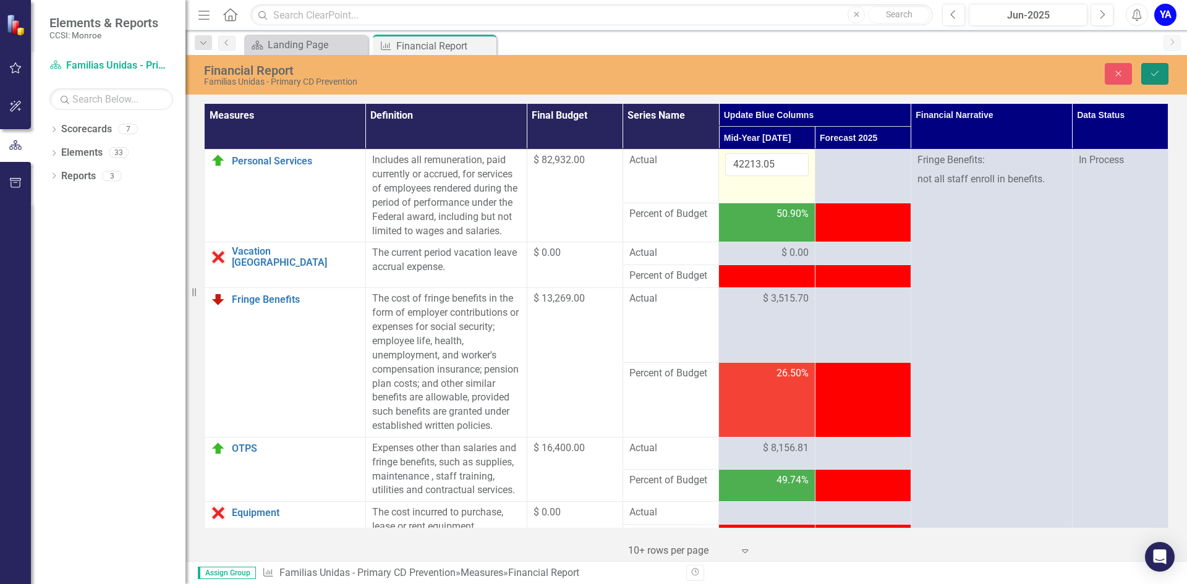
click at [1159, 66] on button "Save" at bounding box center [1154, 74] width 27 height 22
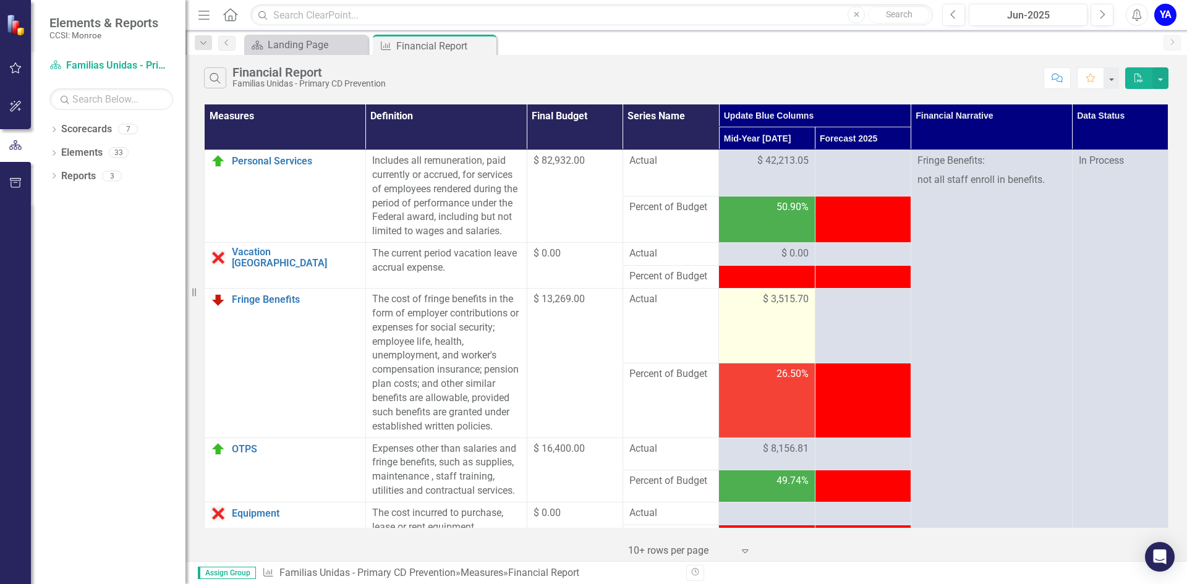
click at [773, 307] on span "$ 3,515.70" at bounding box center [786, 299] width 46 height 14
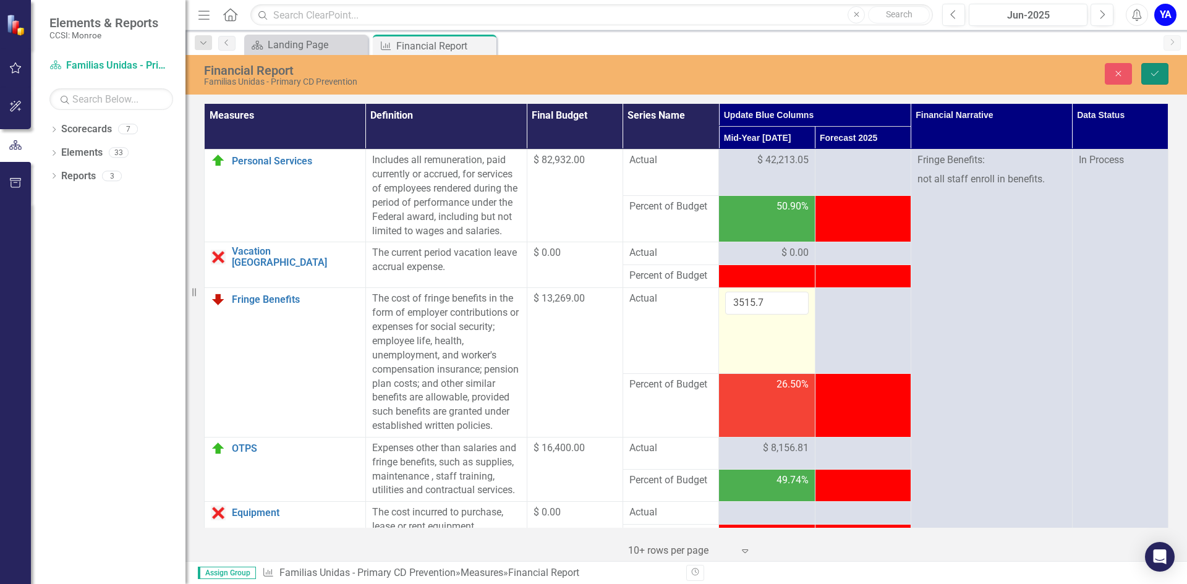
click at [1158, 74] on icon "Save" at bounding box center [1154, 73] width 11 height 9
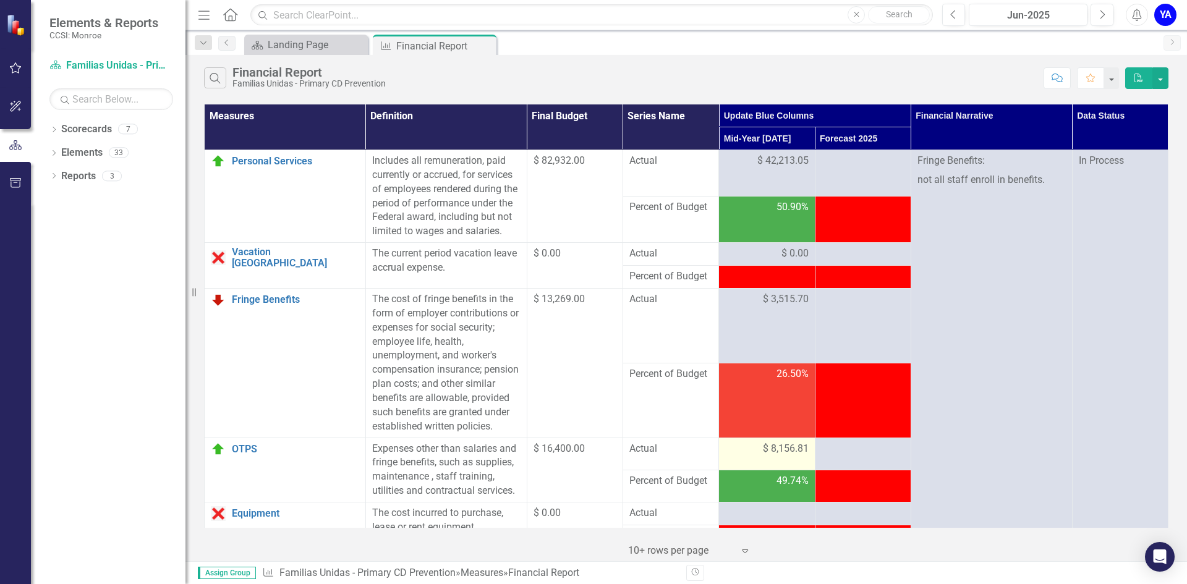
click at [763, 456] on span "$ 8,156.81" at bounding box center [786, 449] width 46 height 14
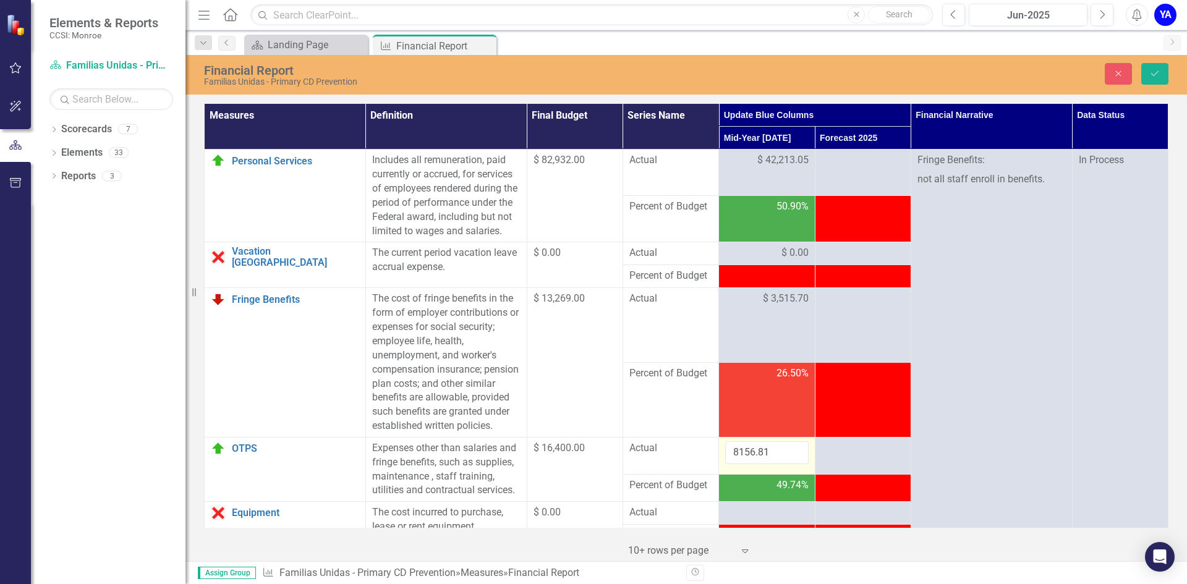
click at [756, 464] on input "8156.81" at bounding box center [766, 452] width 83 height 23
click at [1149, 70] on button "Save" at bounding box center [1154, 74] width 27 height 22
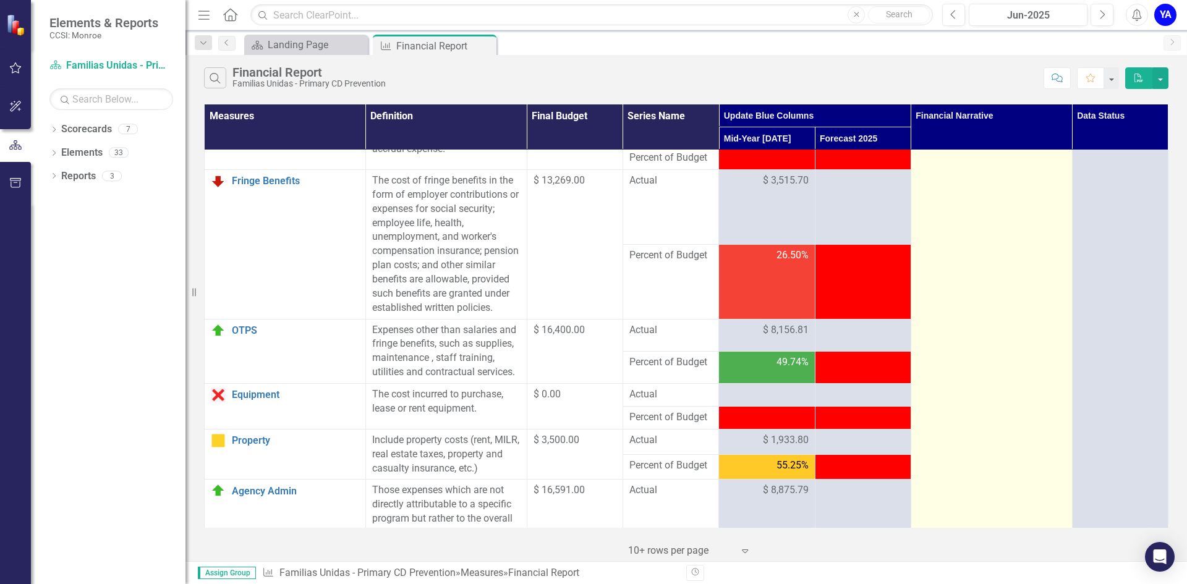
scroll to position [185, 0]
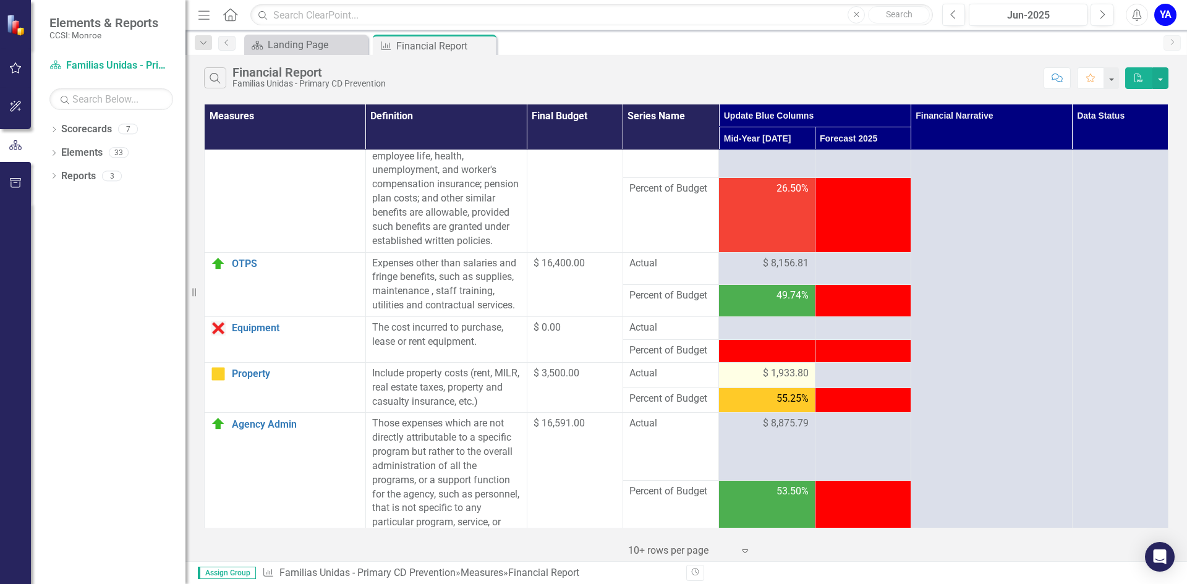
click at [784, 381] on span "$ 1,933.80" at bounding box center [786, 374] width 46 height 14
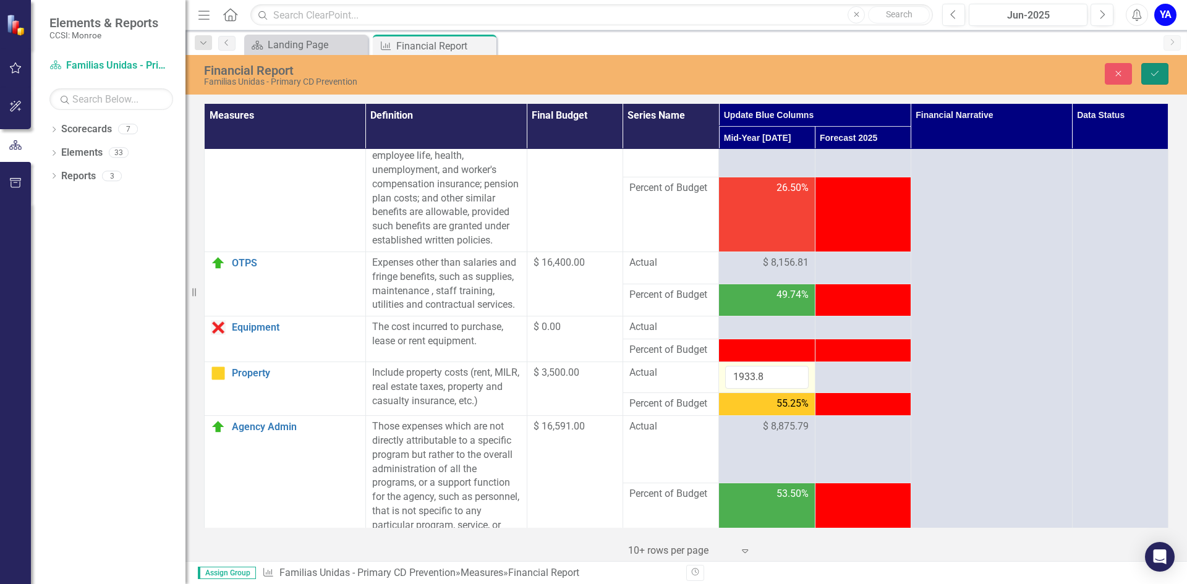
click at [1158, 75] on icon "Save" at bounding box center [1154, 73] width 11 height 9
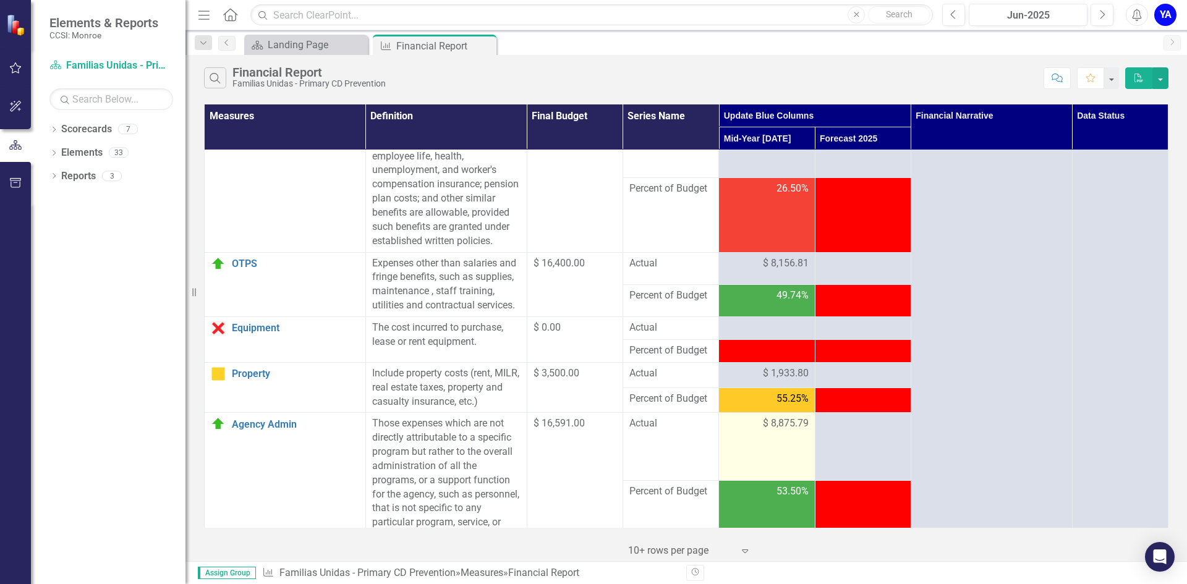
click at [790, 462] on td "$ 8,875.79" at bounding box center [767, 446] width 96 height 67
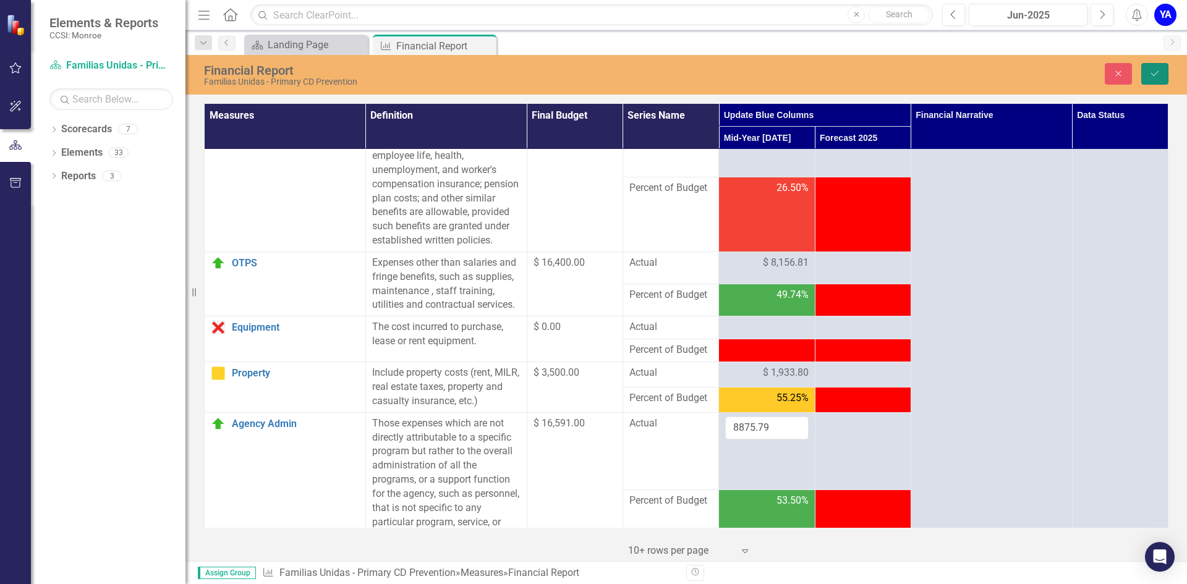
click at [1157, 69] on icon "Save" at bounding box center [1154, 73] width 11 height 9
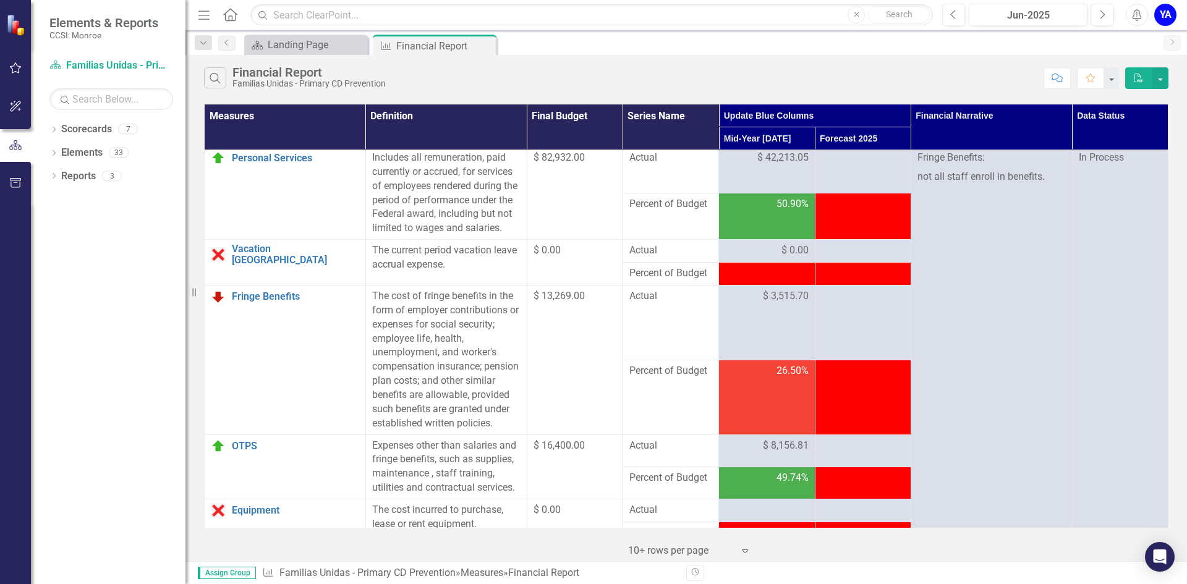
scroll to position [0, 0]
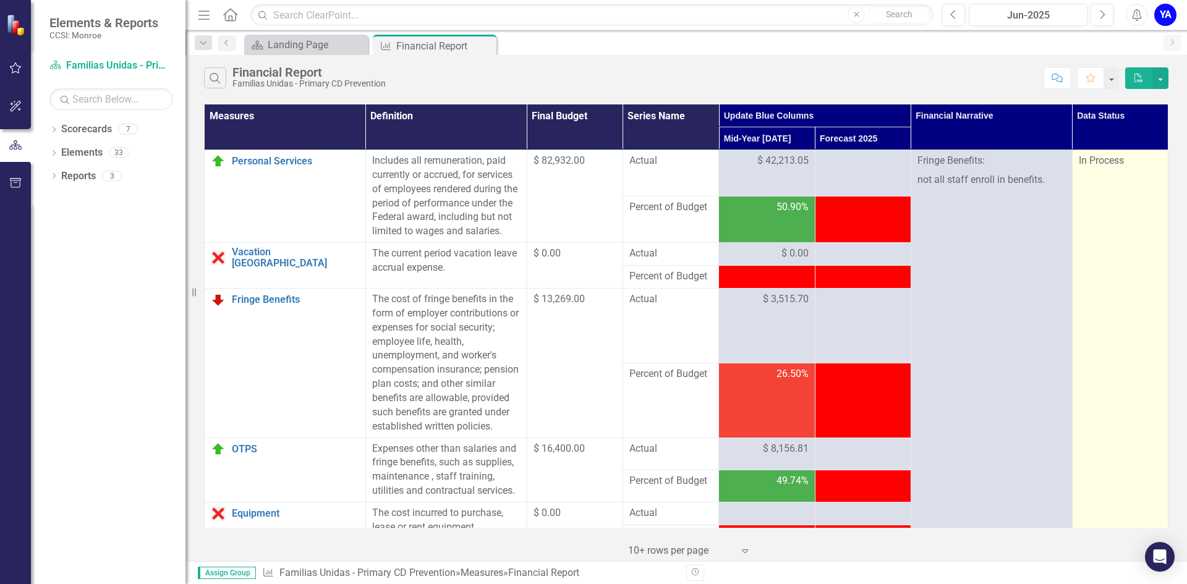
click at [1086, 163] on span "In Process" at bounding box center [1101, 161] width 45 height 12
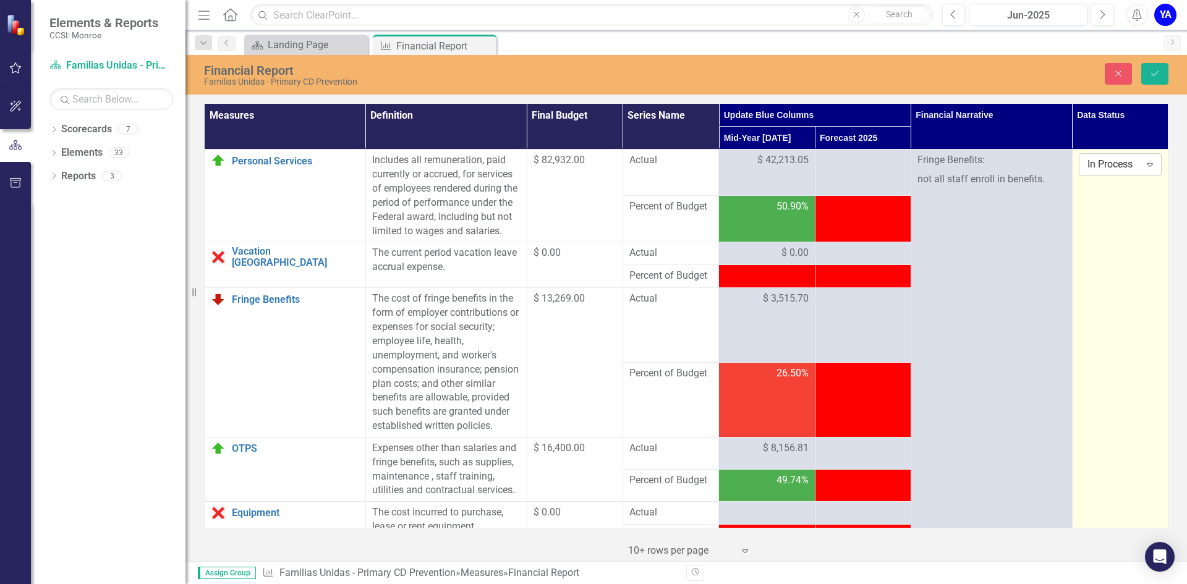
click at [1144, 165] on icon "Expand" at bounding box center [1150, 165] width 12 height 10
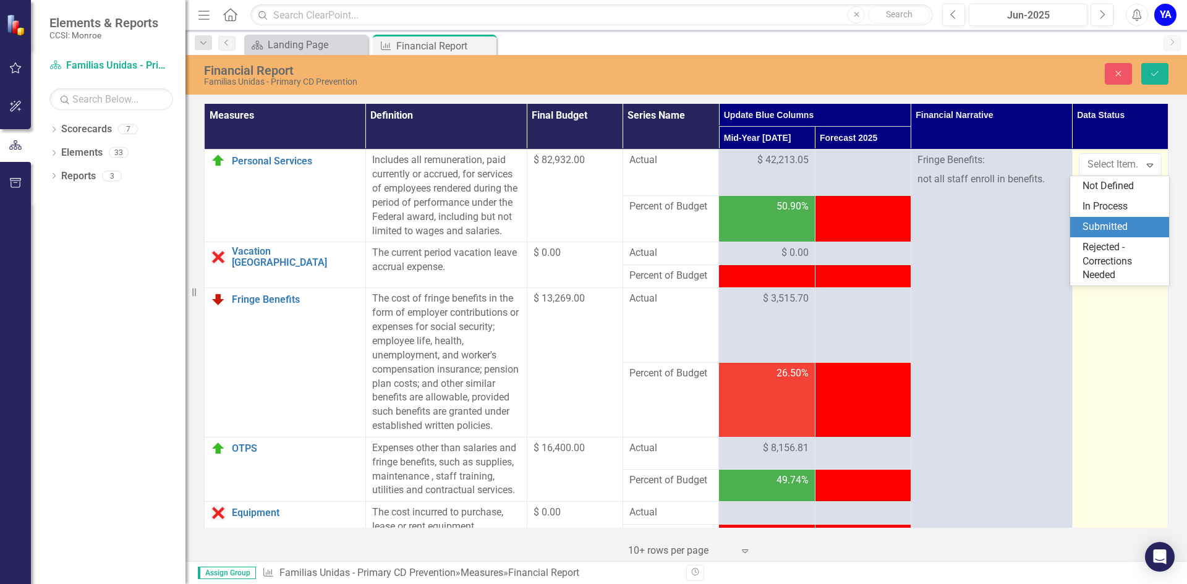
click at [1114, 227] on div "Submitted" at bounding box center [1122, 227] width 79 height 14
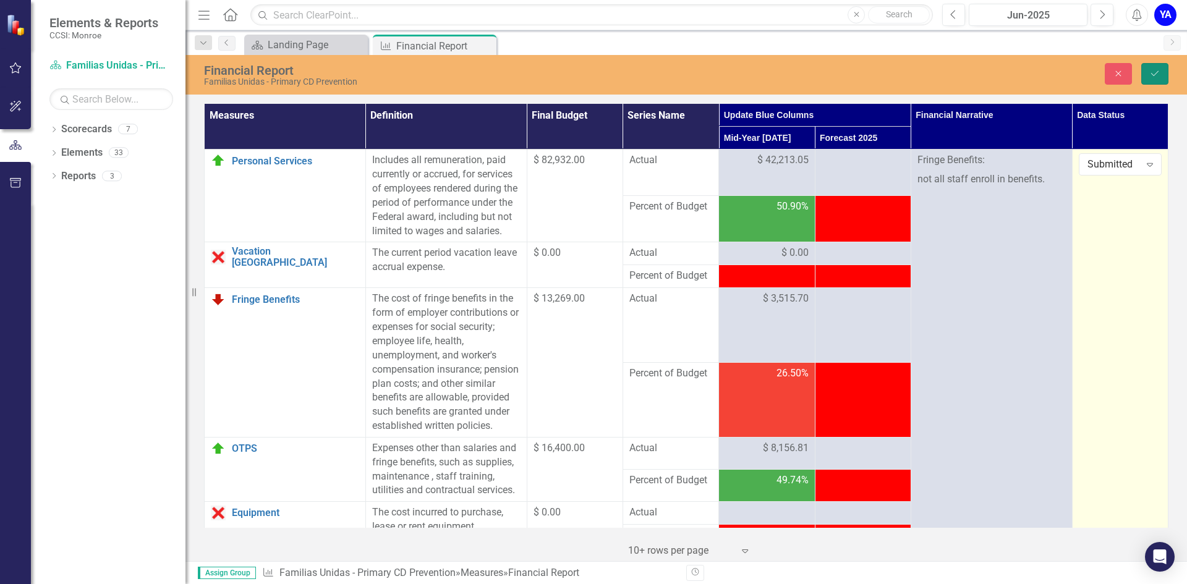
click at [1156, 74] on icon "Save" at bounding box center [1154, 73] width 11 height 9
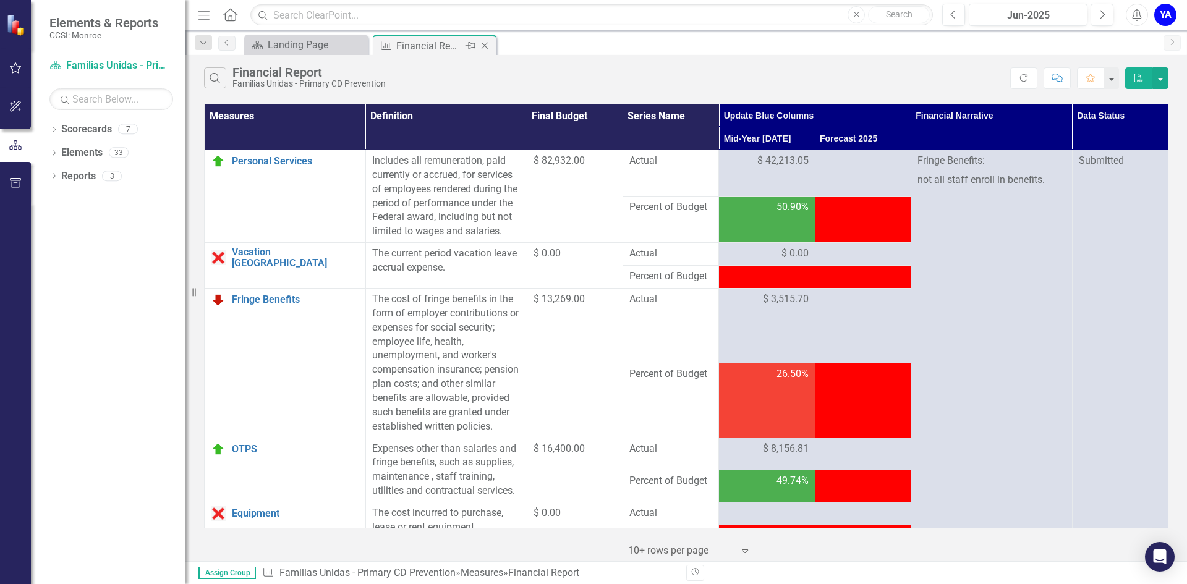
click at [483, 45] on icon "Close" at bounding box center [485, 46] width 12 height 10
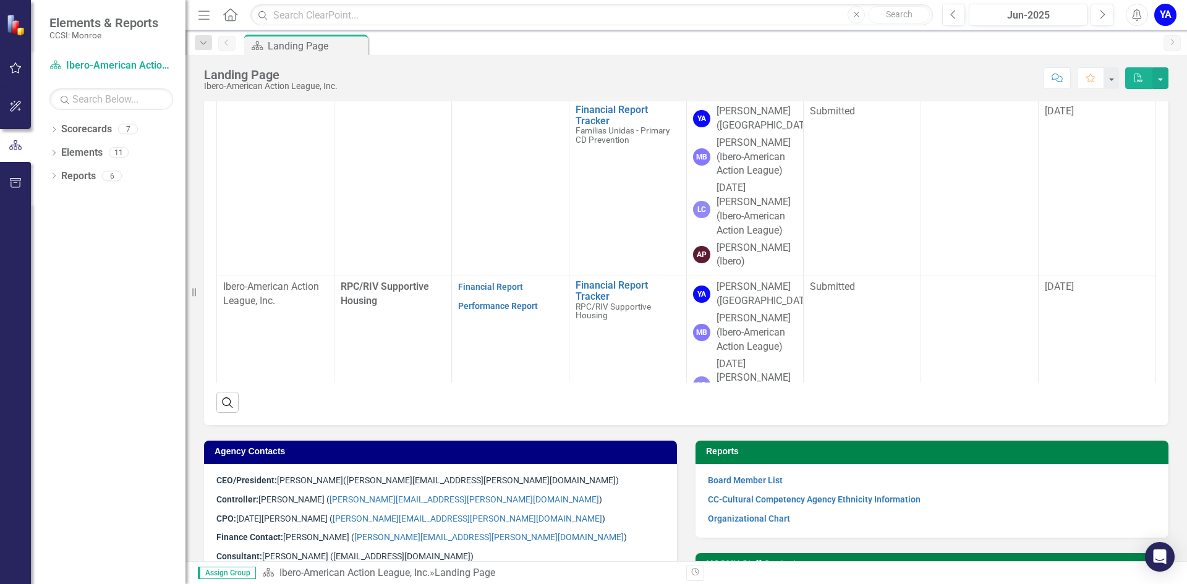
scroll to position [250, 0]
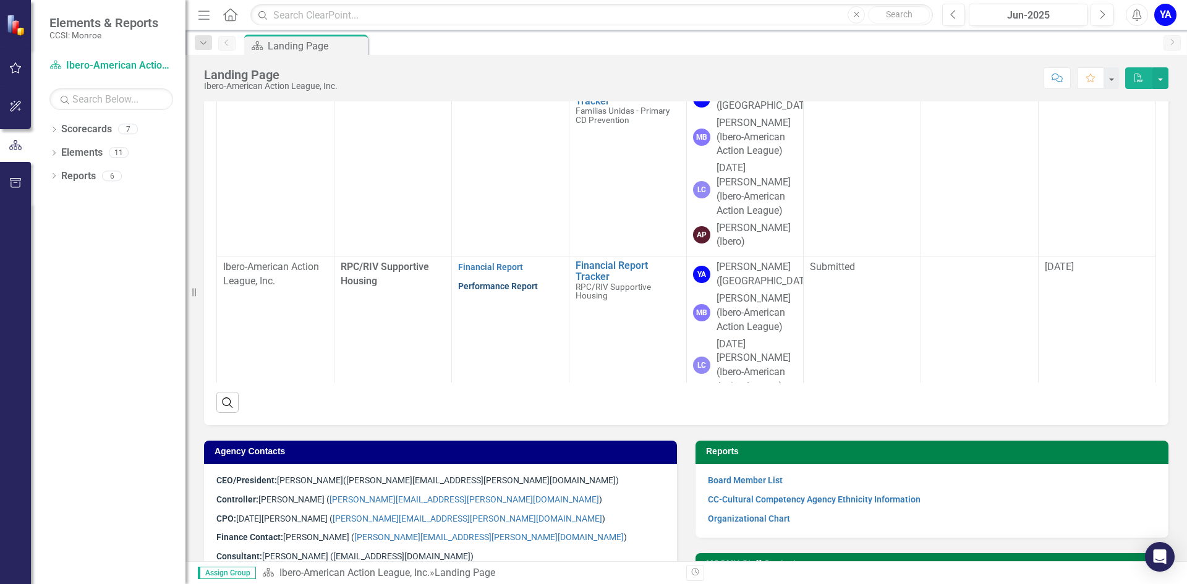
click at [503, 281] on link "Performance Report" at bounding box center [498, 286] width 80 height 10
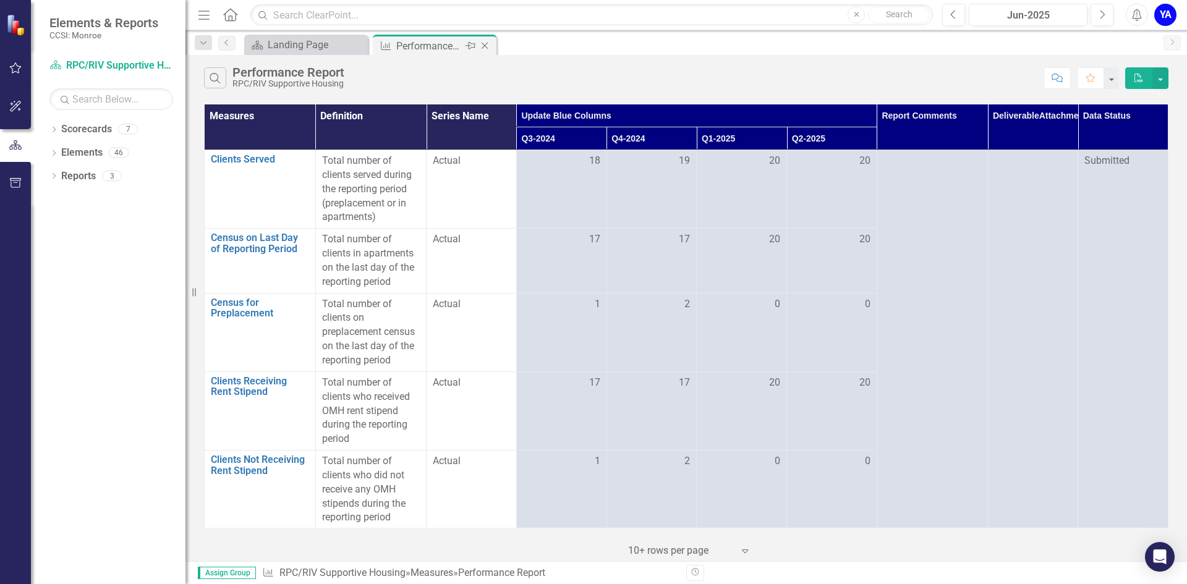
click at [485, 45] on icon "Close" at bounding box center [485, 46] width 12 height 10
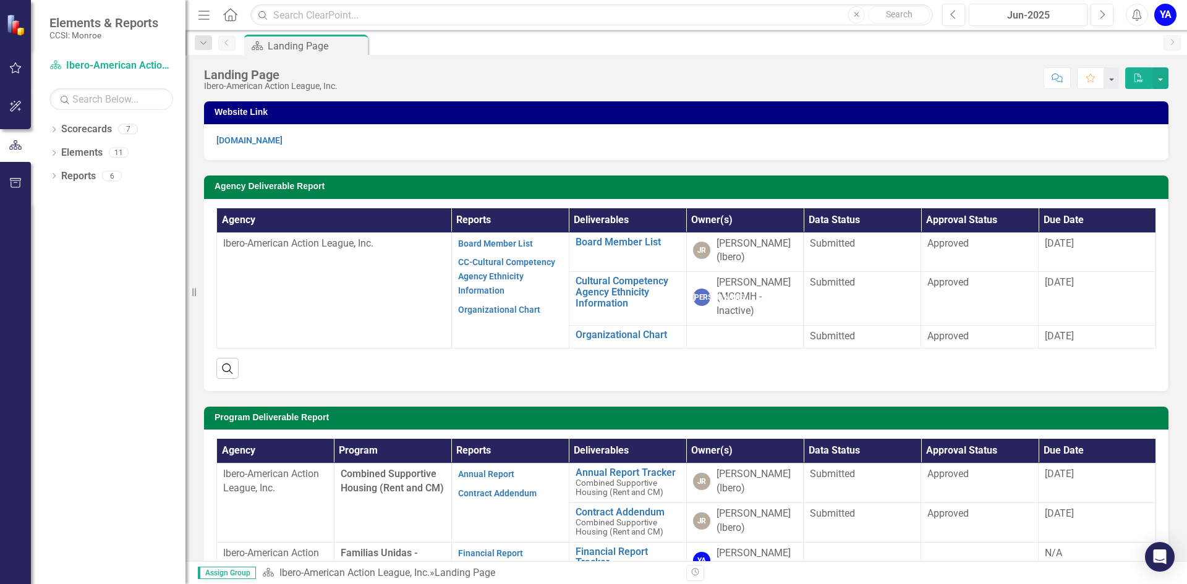
click at [1172, 16] on div "YA" at bounding box center [1165, 15] width 22 height 22
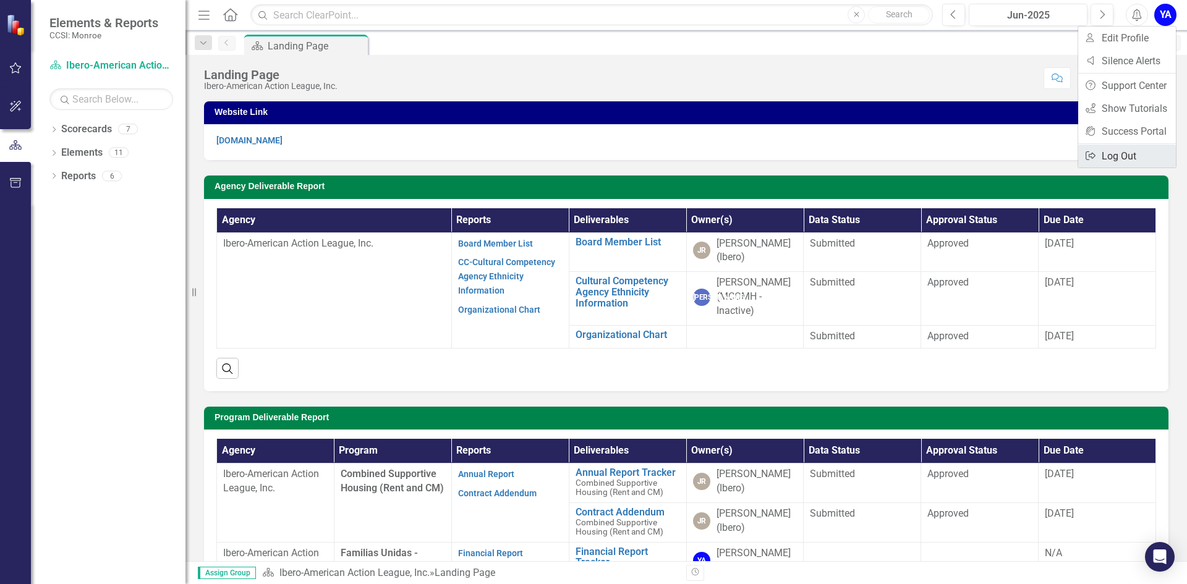
click at [1115, 158] on link "Logout Log Out" at bounding box center [1127, 156] width 98 height 23
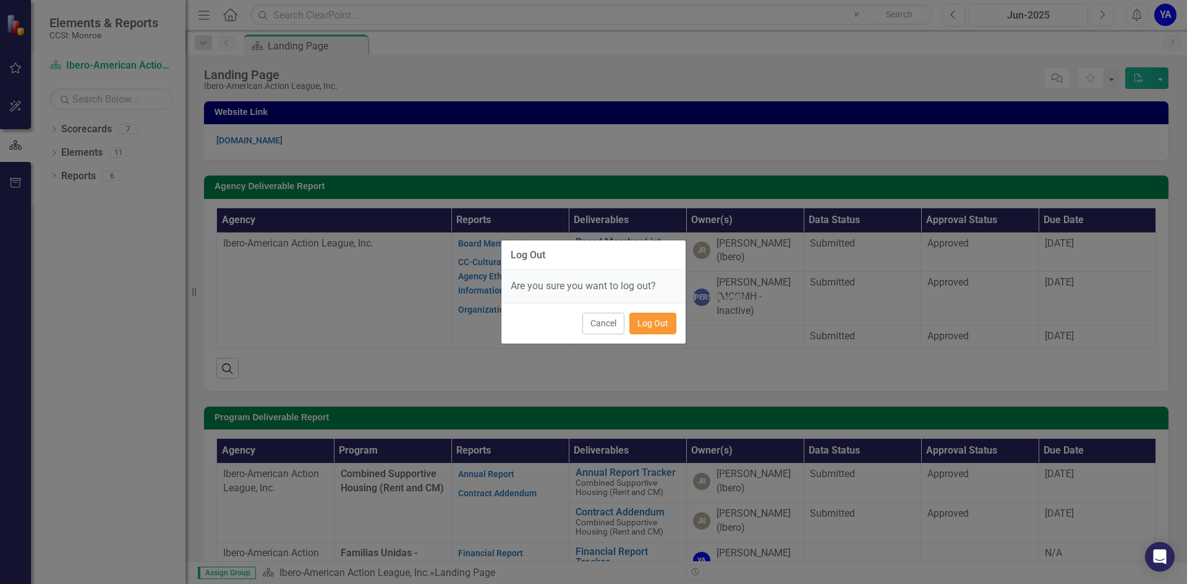
click at [652, 325] on button "Log Out" at bounding box center [652, 324] width 47 height 22
